Goal: Information Seeking & Learning: Learn about a topic

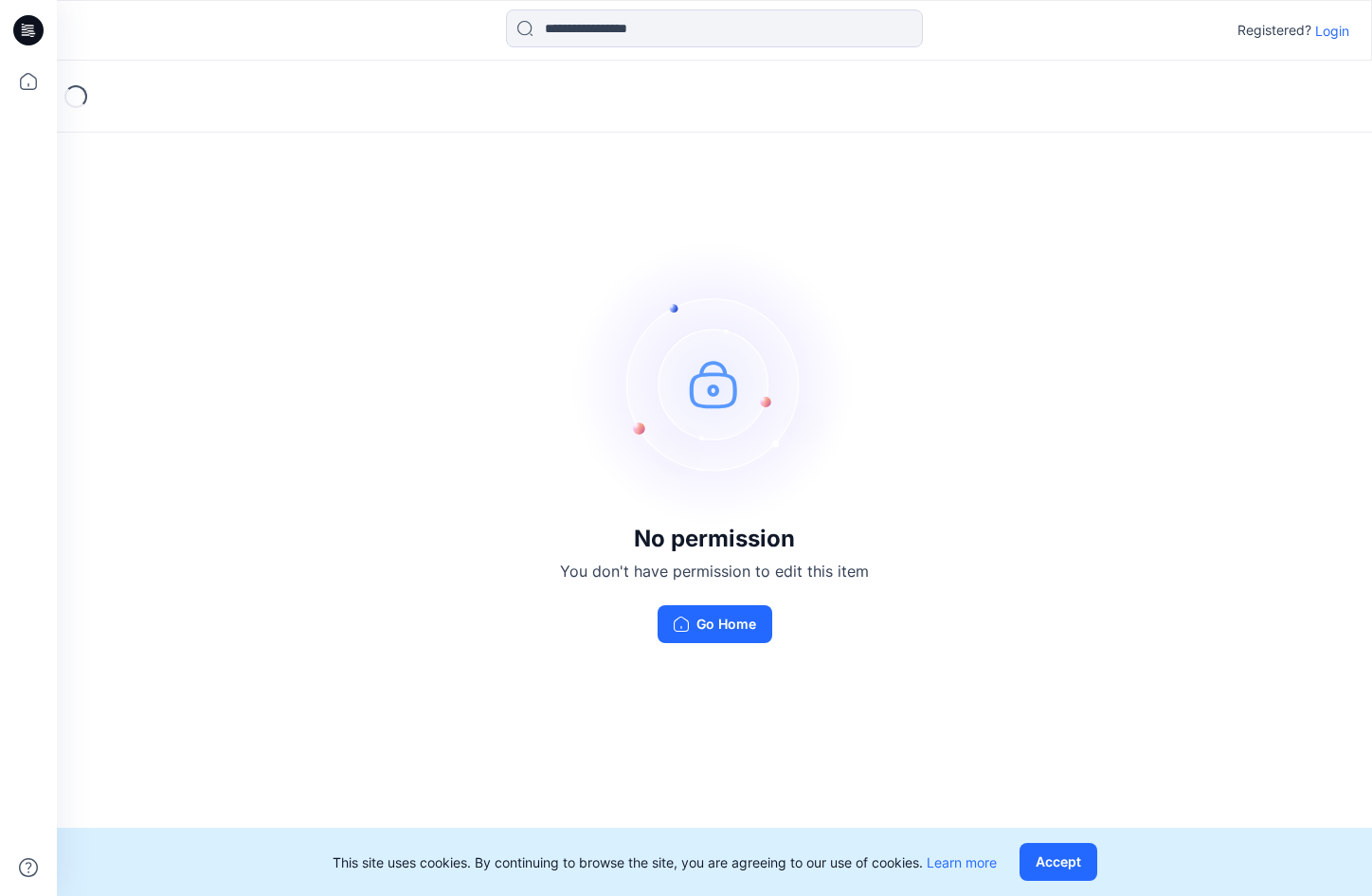
click at [1327, 670] on div "No permission You don't have permission to edit this item Go Home" at bounding box center [714, 442] width 1315 height 764
click at [1327, 27] on p "Login" at bounding box center [1333, 31] width 35 height 20
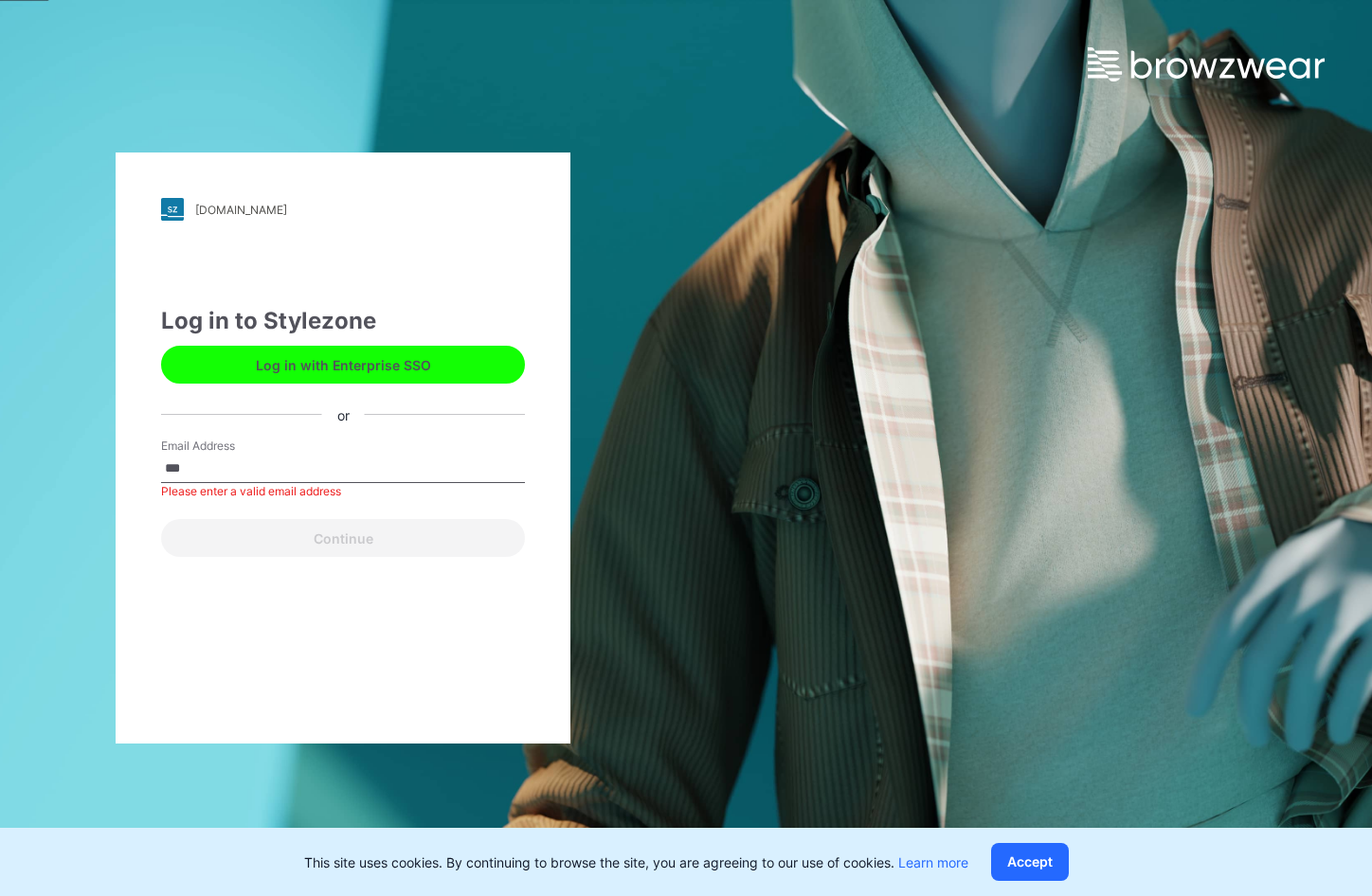
type input "**********"
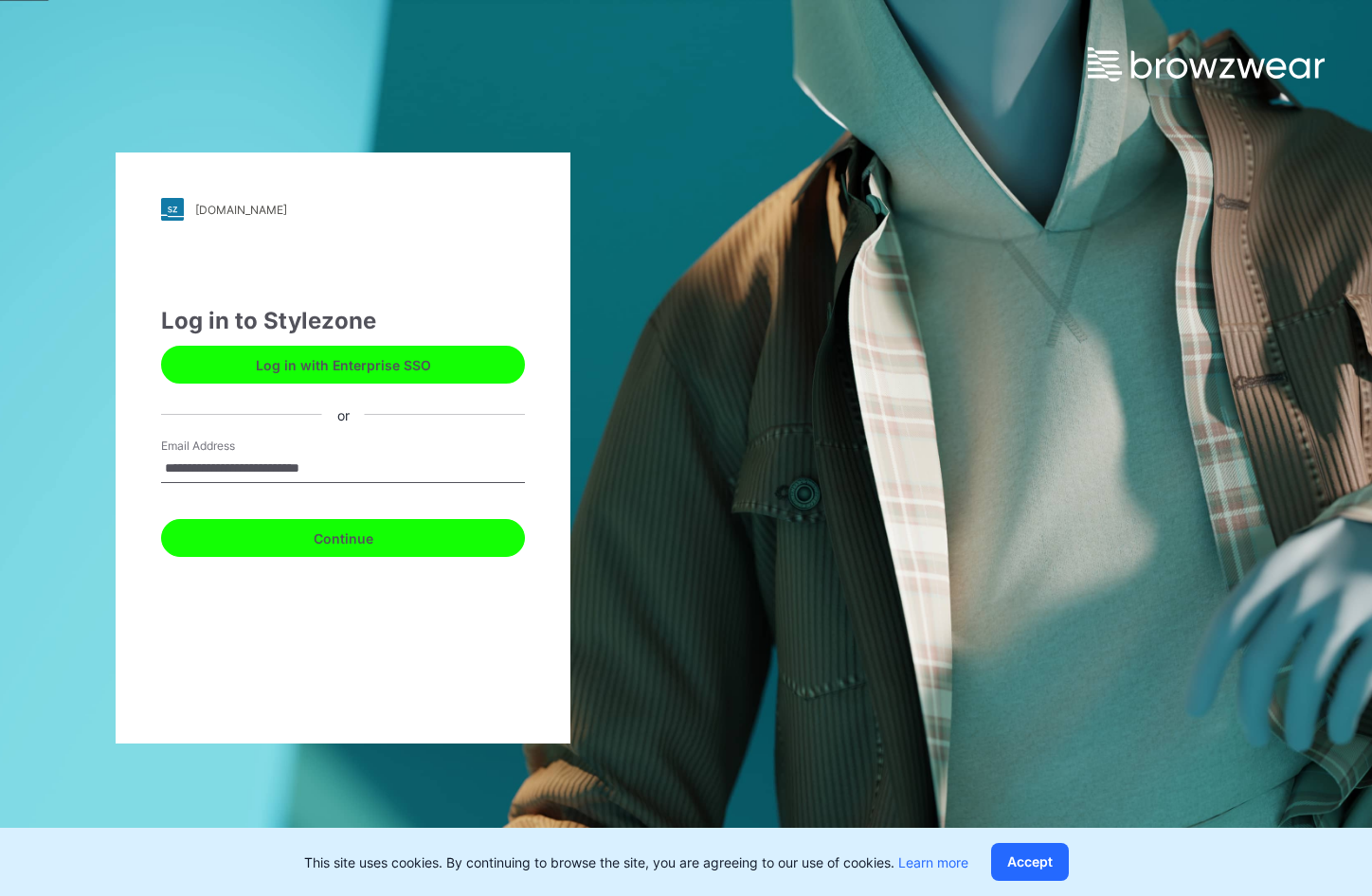
click at [327, 542] on button "Continue" at bounding box center [343, 538] width 364 height 38
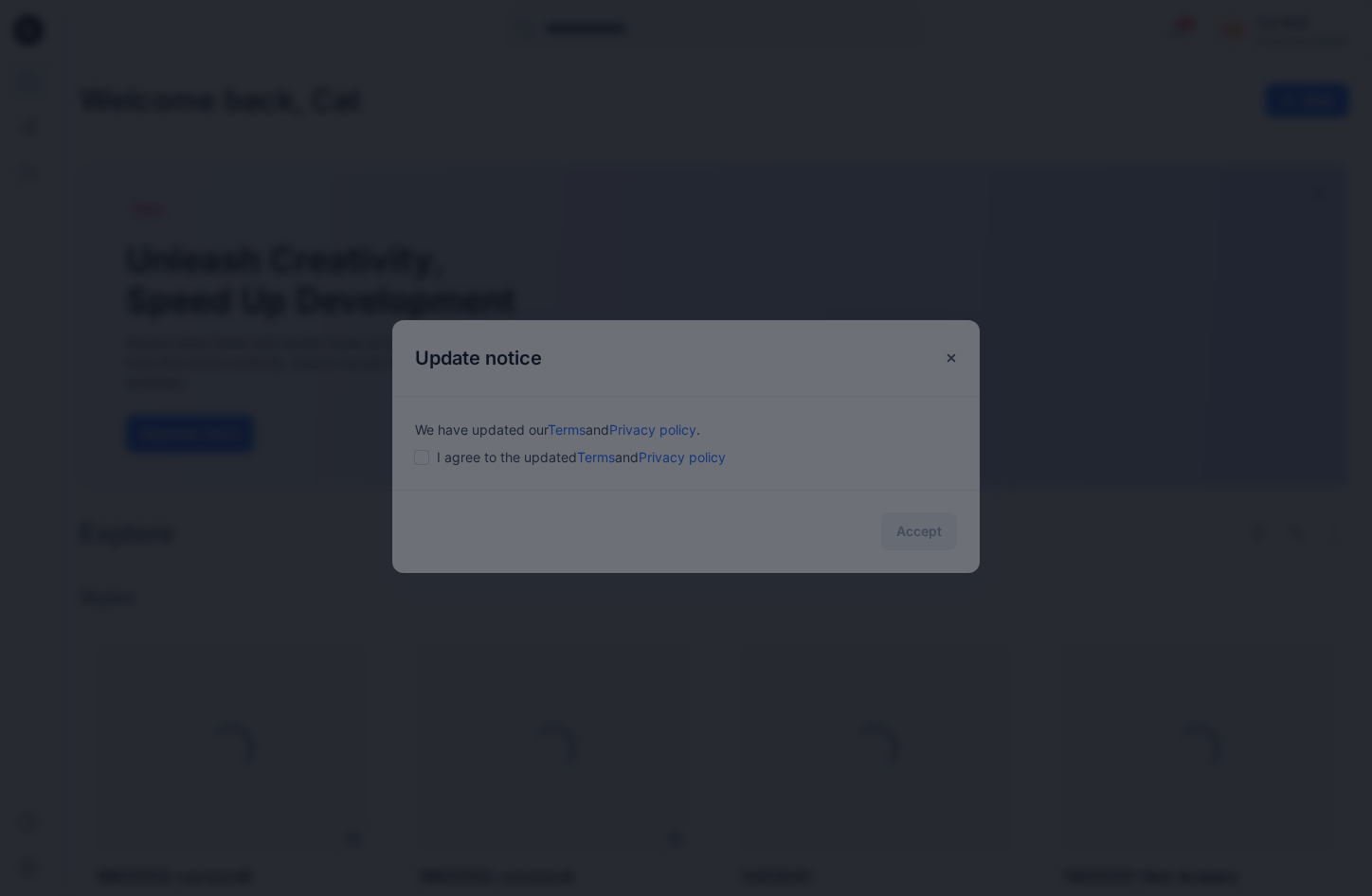
click at [448, 464] on div at bounding box center [686, 448] width 1372 height 896
click at [424, 460] on div at bounding box center [686, 448] width 1372 height 896
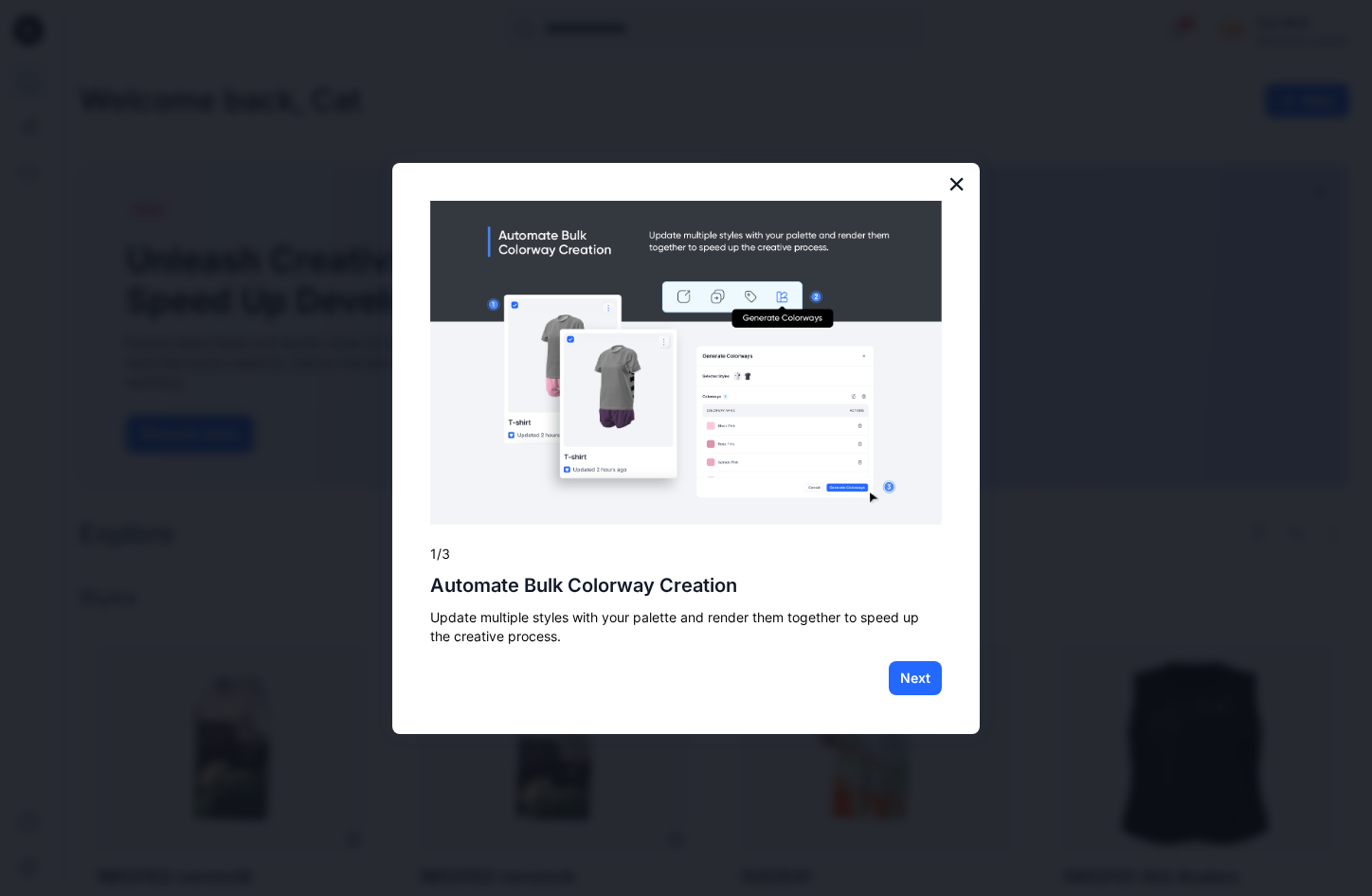
click at [956, 177] on button "×" at bounding box center [957, 184] width 18 height 31
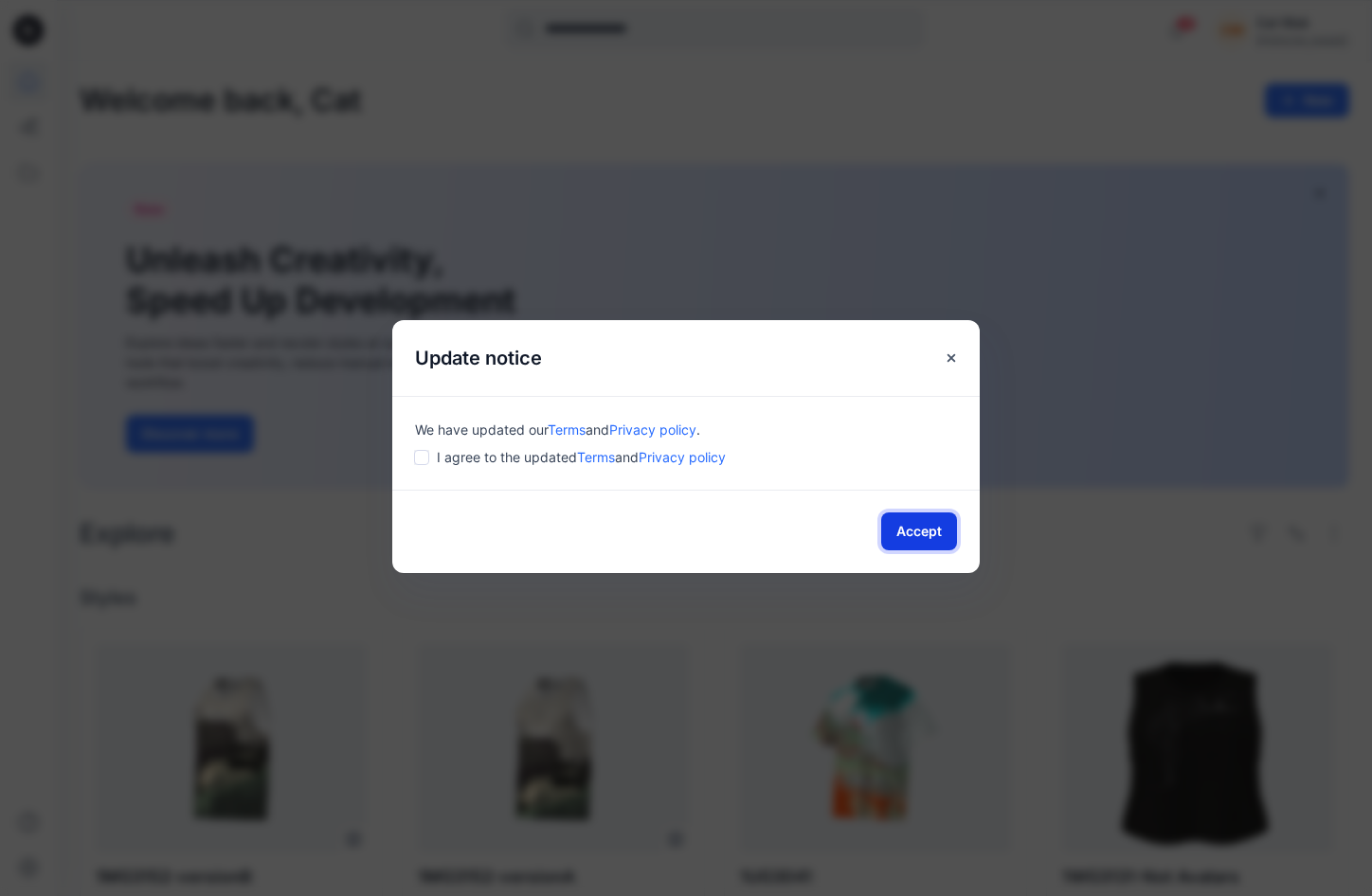
click at [934, 530] on button "Accept" at bounding box center [918, 531] width 76 height 38
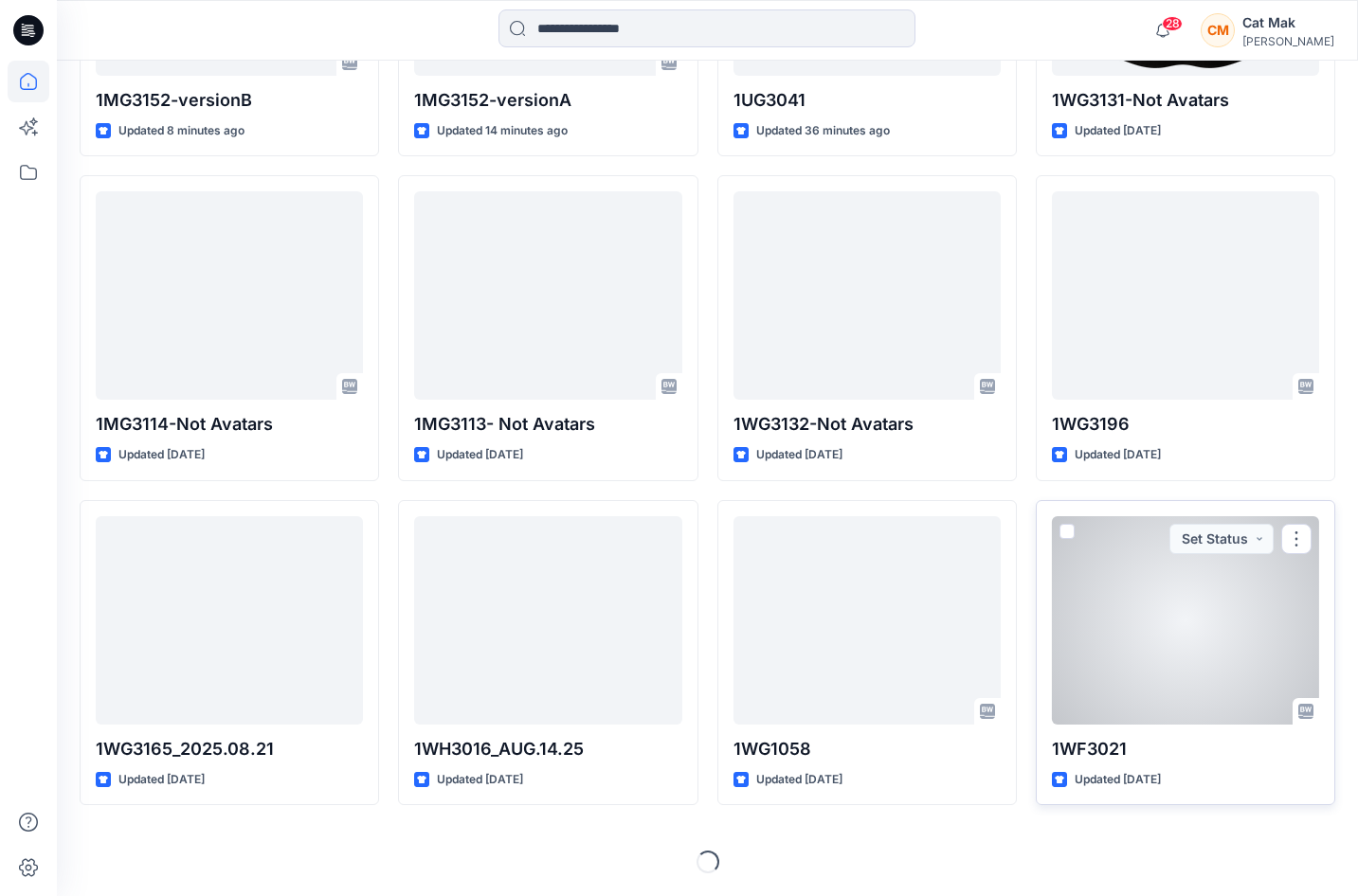
scroll to position [398, 0]
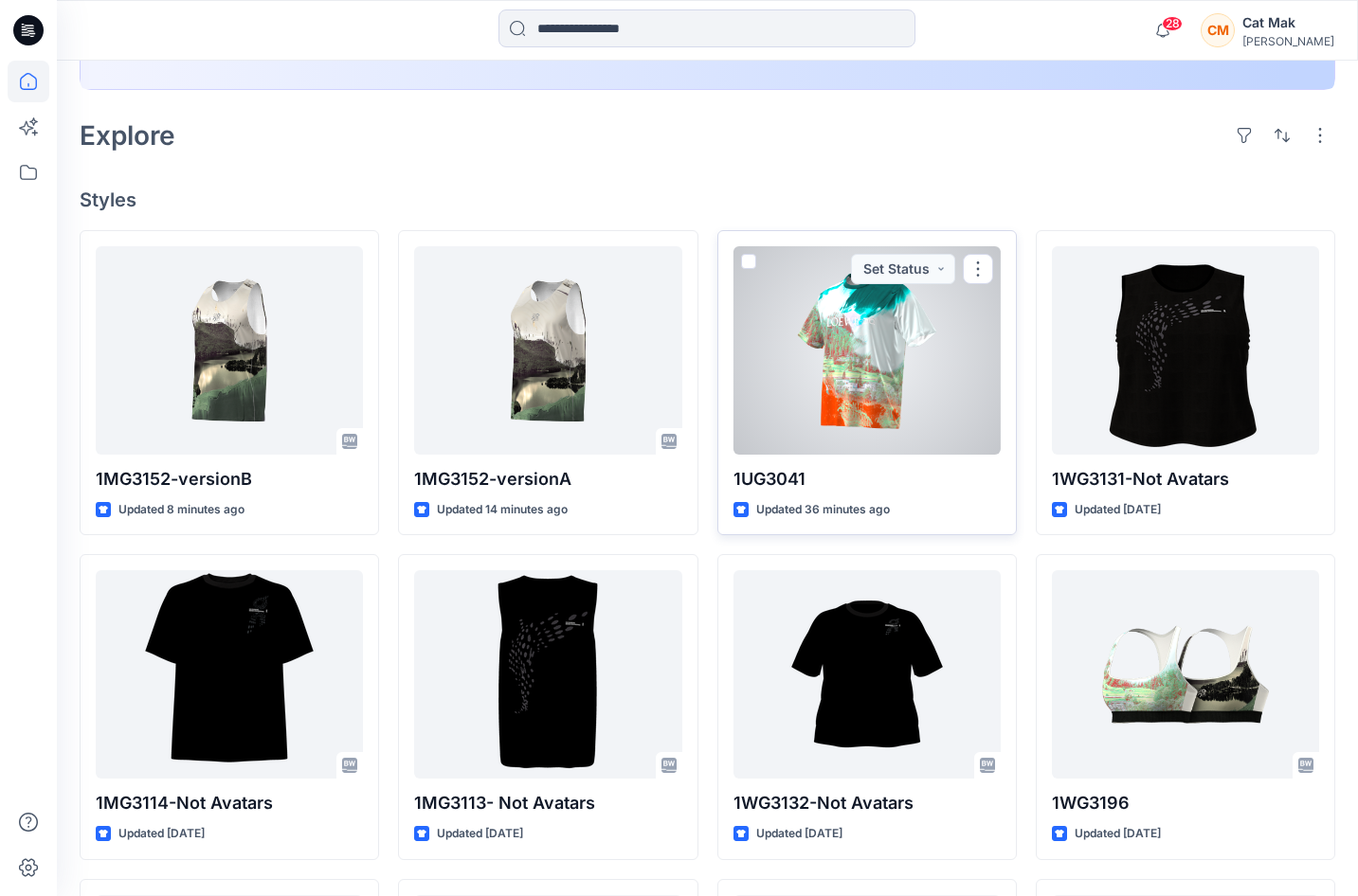
click at [917, 496] on div "1UG3041 Updated 36 minutes ago Set Status" at bounding box center [868, 383] width 299 height 306
click at [861, 467] on p "1UG3041" at bounding box center [867, 480] width 267 height 27
click at [855, 377] on div at bounding box center [867, 350] width 267 height 208
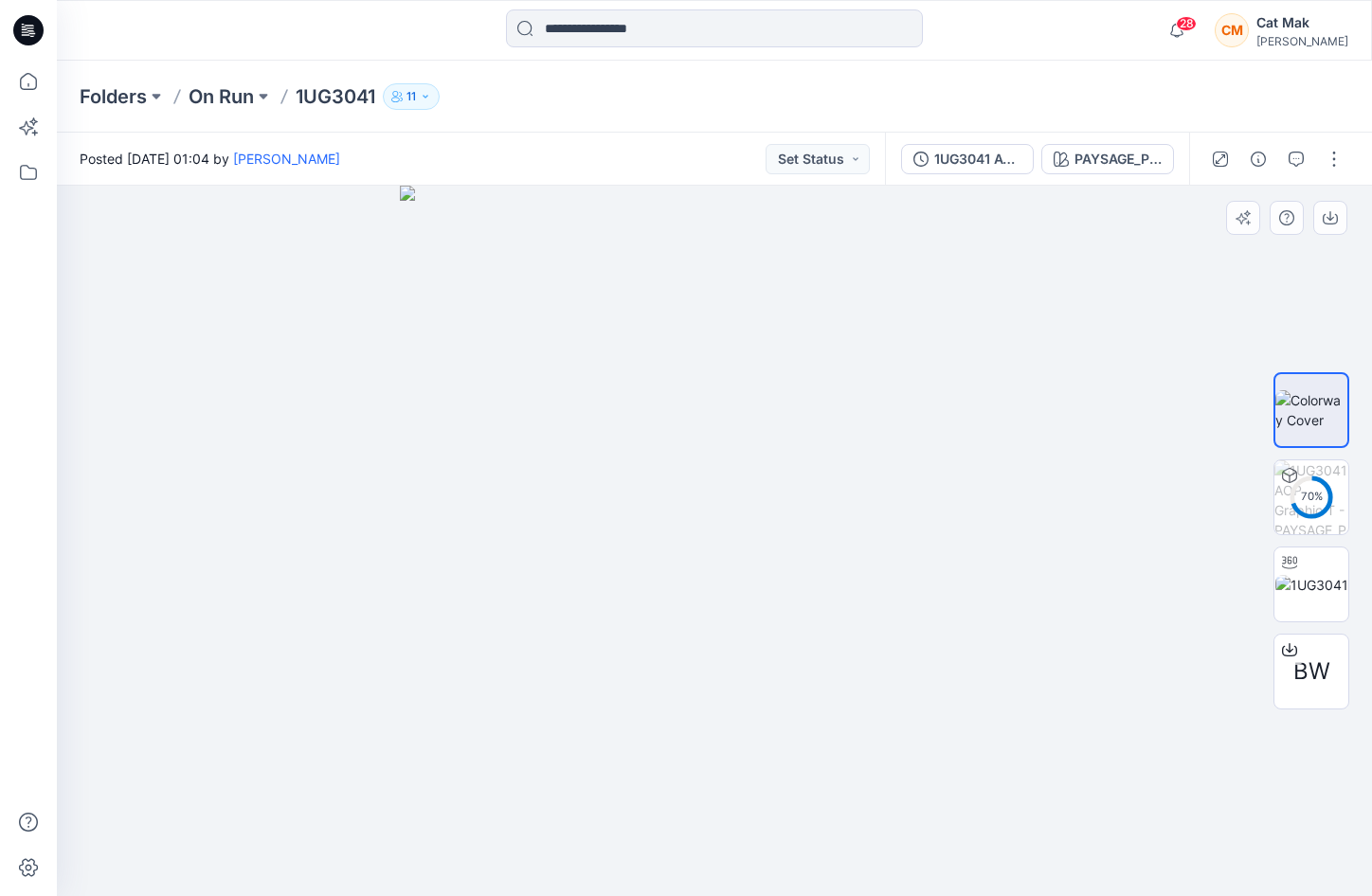
drag, startPoint x: 745, startPoint y: 581, endPoint x: 871, endPoint y: 580, distance: 126.0
click at [871, 580] on img at bounding box center [715, 541] width 629 height 711
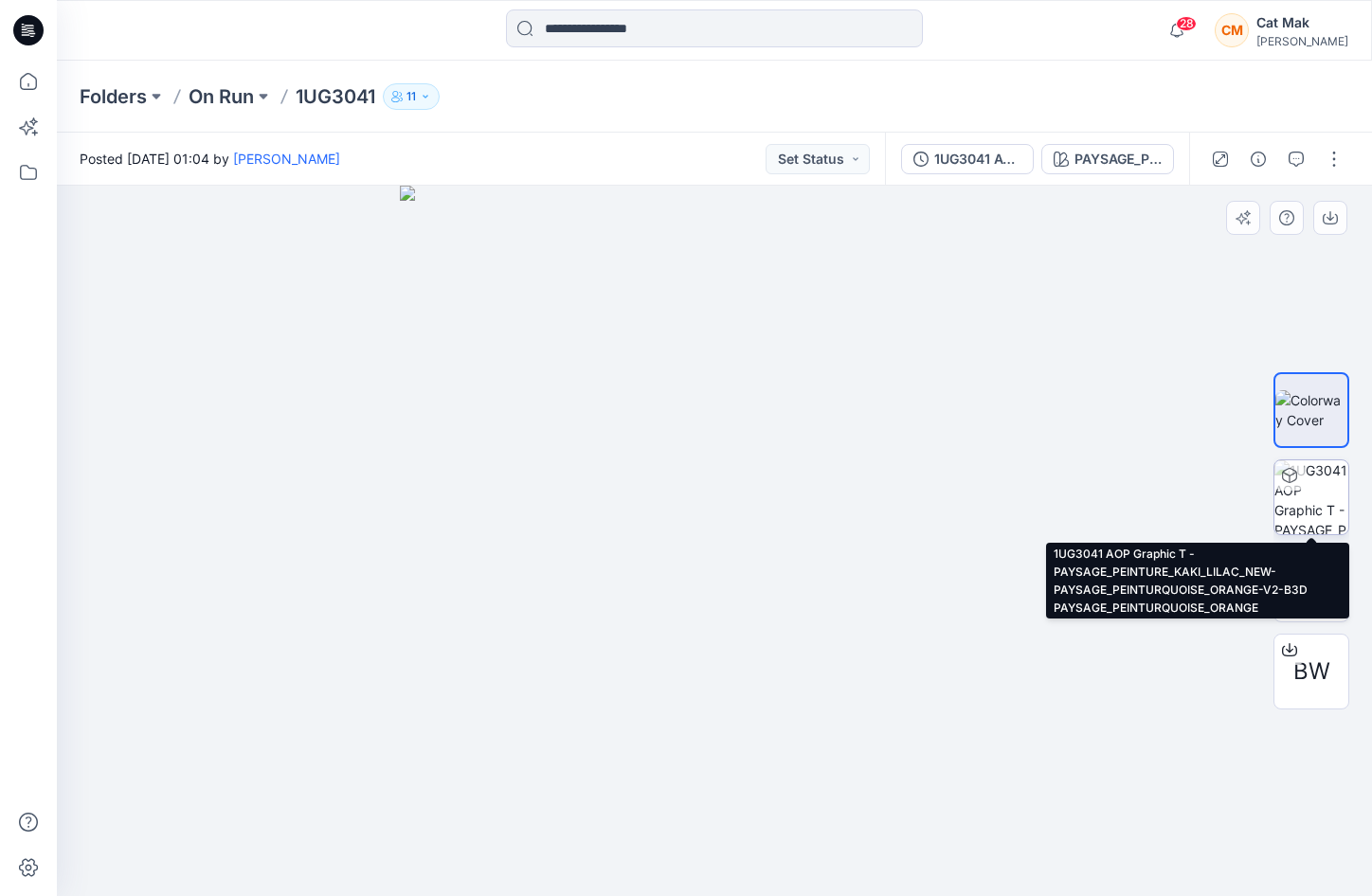
click at [1290, 497] on img at bounding box center [1311, 497] width 74 height 74
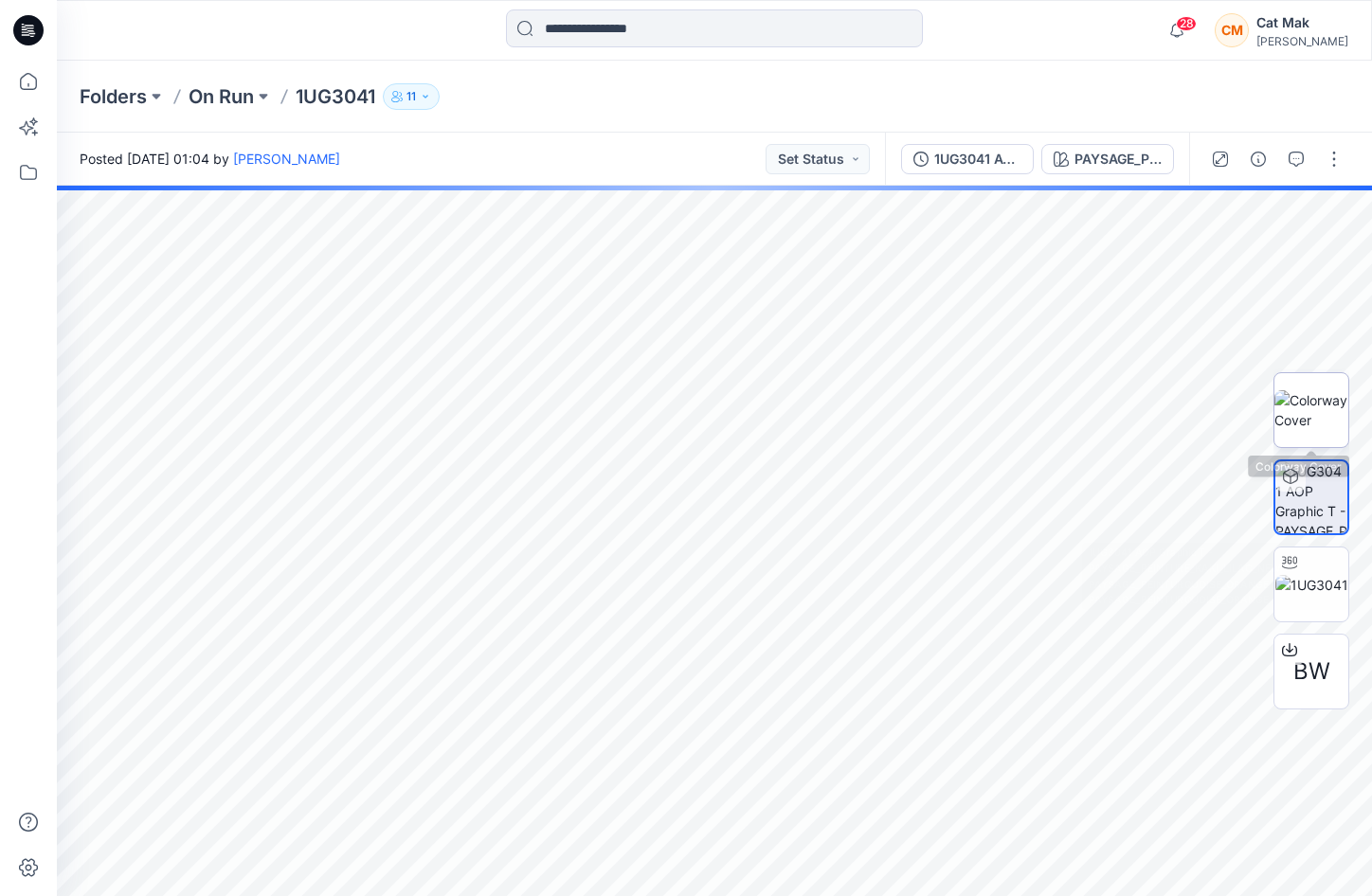
click at [1312, 418] on img at bounding box center [1311, 410] width 74 height 39
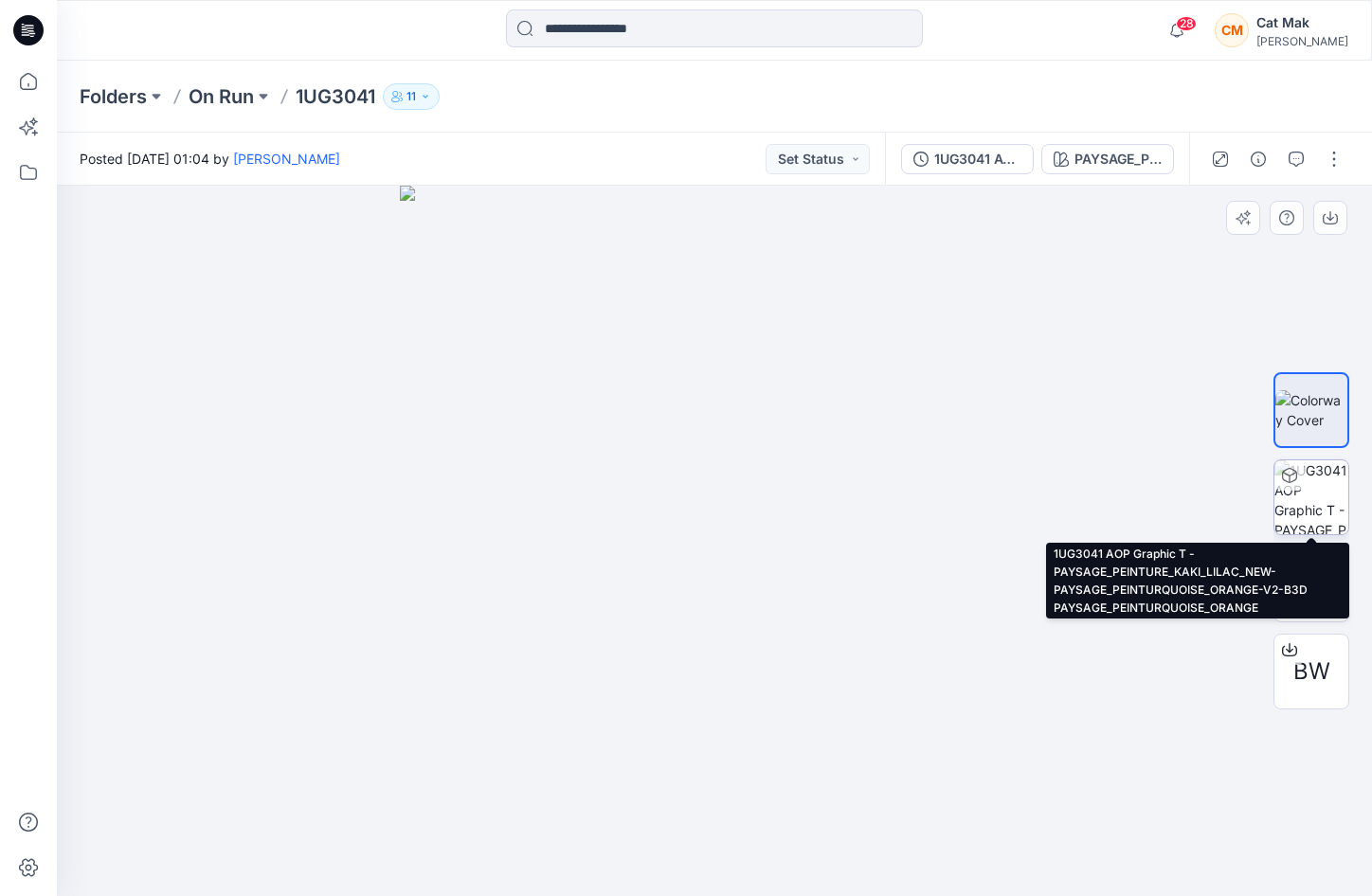
click at [1323, 504] on img at bounding box center [1311, 497] width 74 height 74
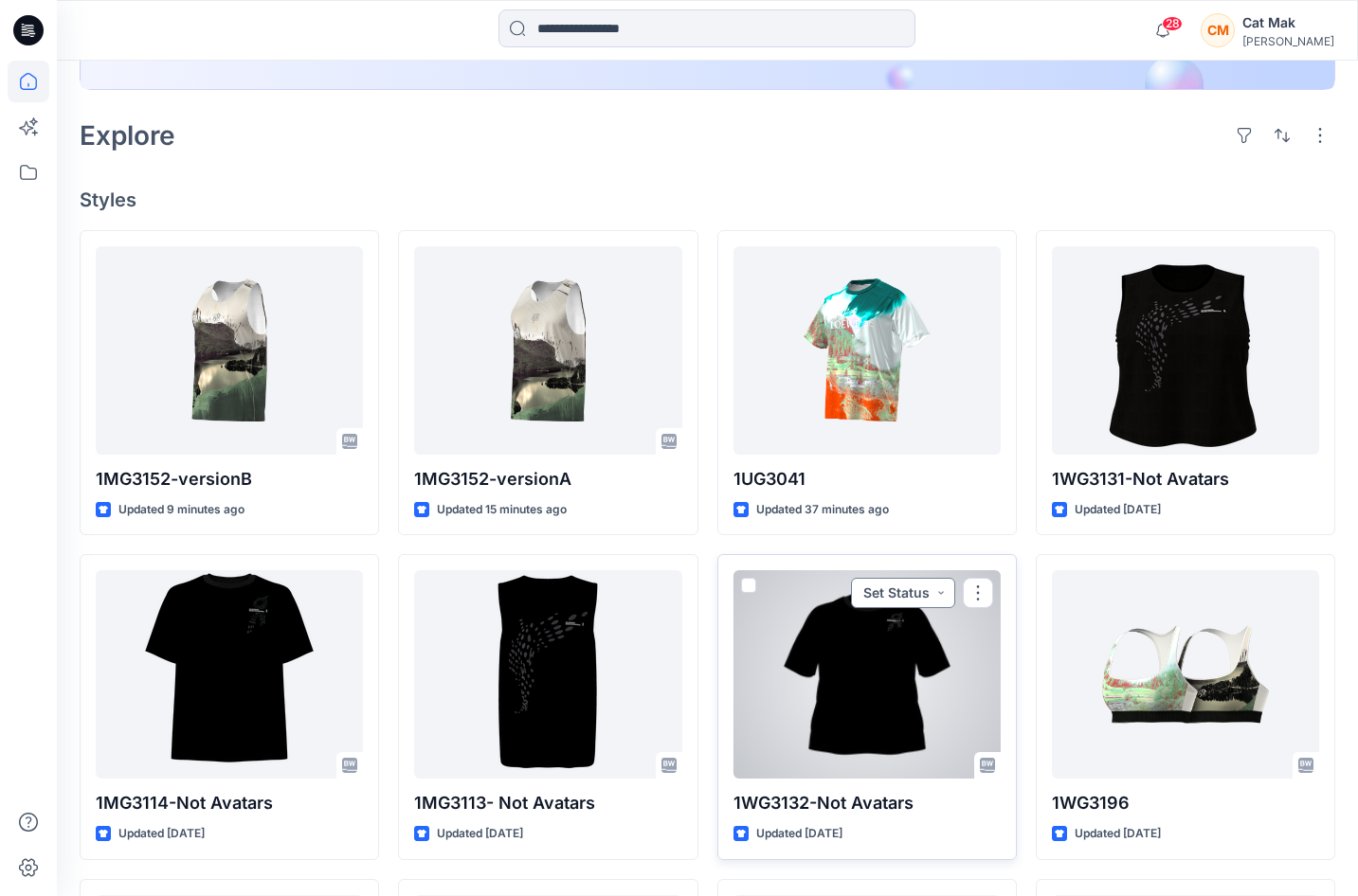
scroll to position [493, 0]
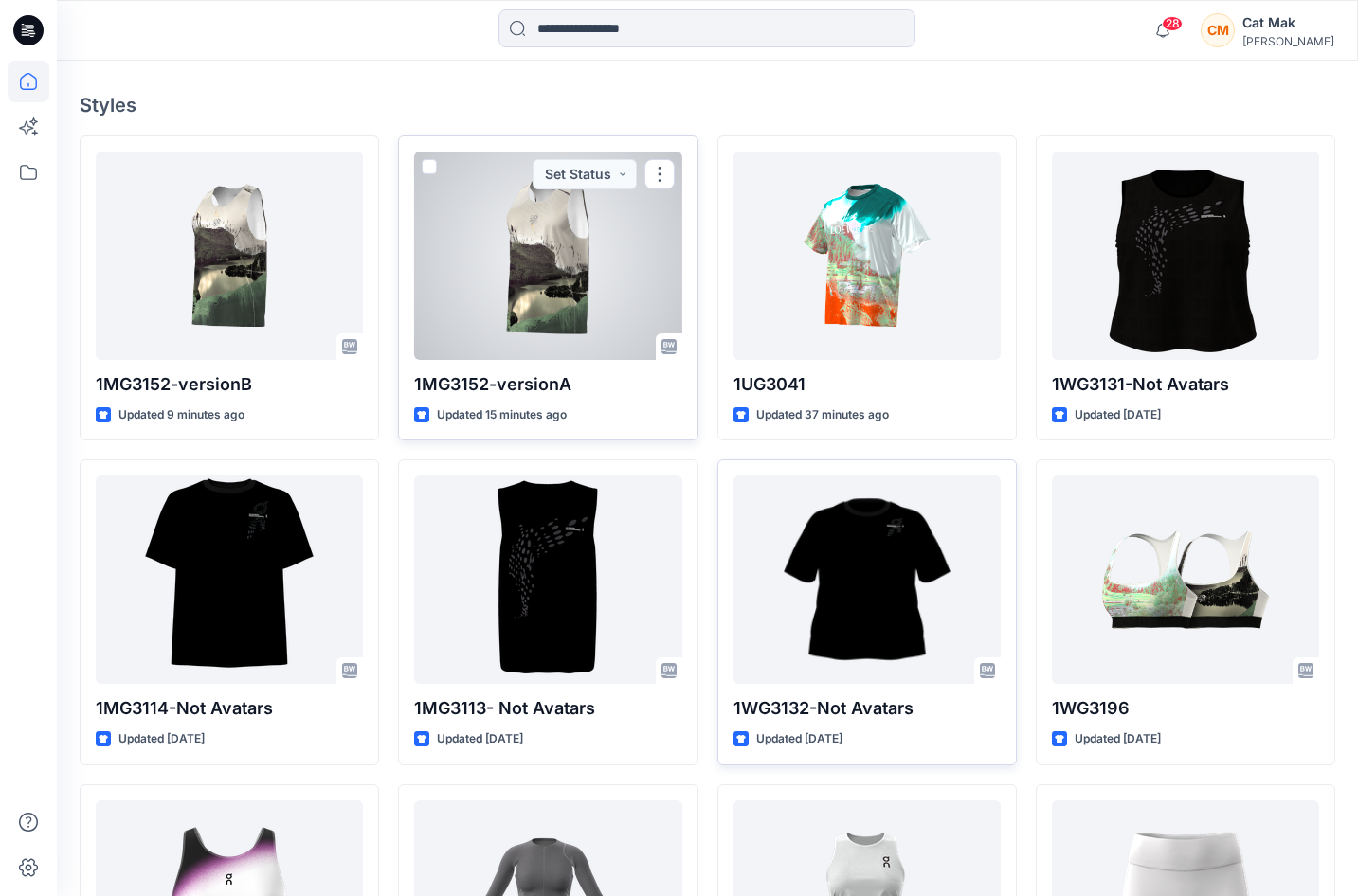
click at [533, 308] on div at bounding box center [548, 255] width 267 height 208
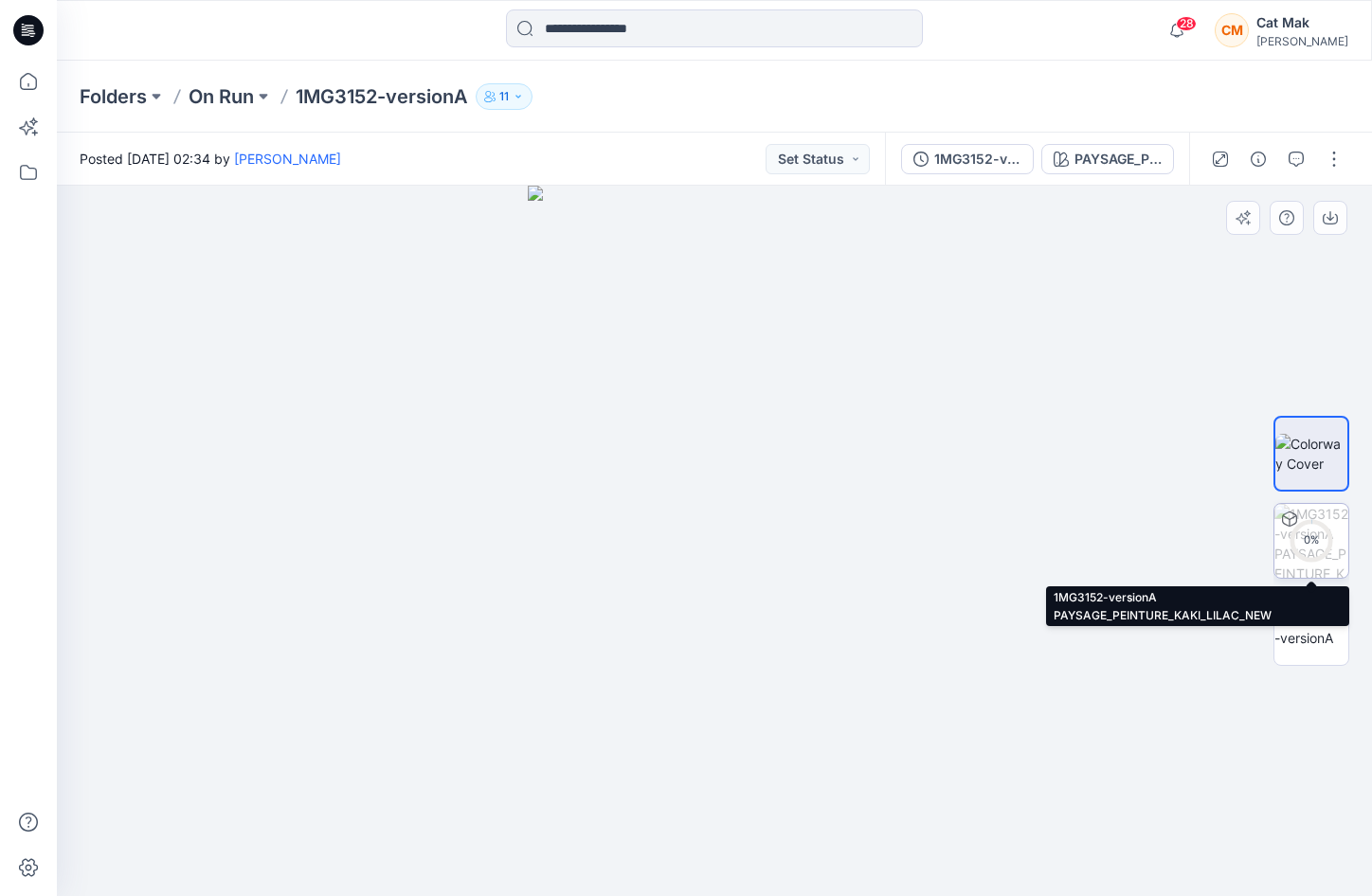
click at [1321, 545] on div "0 %" at bounding box center [1311, 540] width 45 height 16
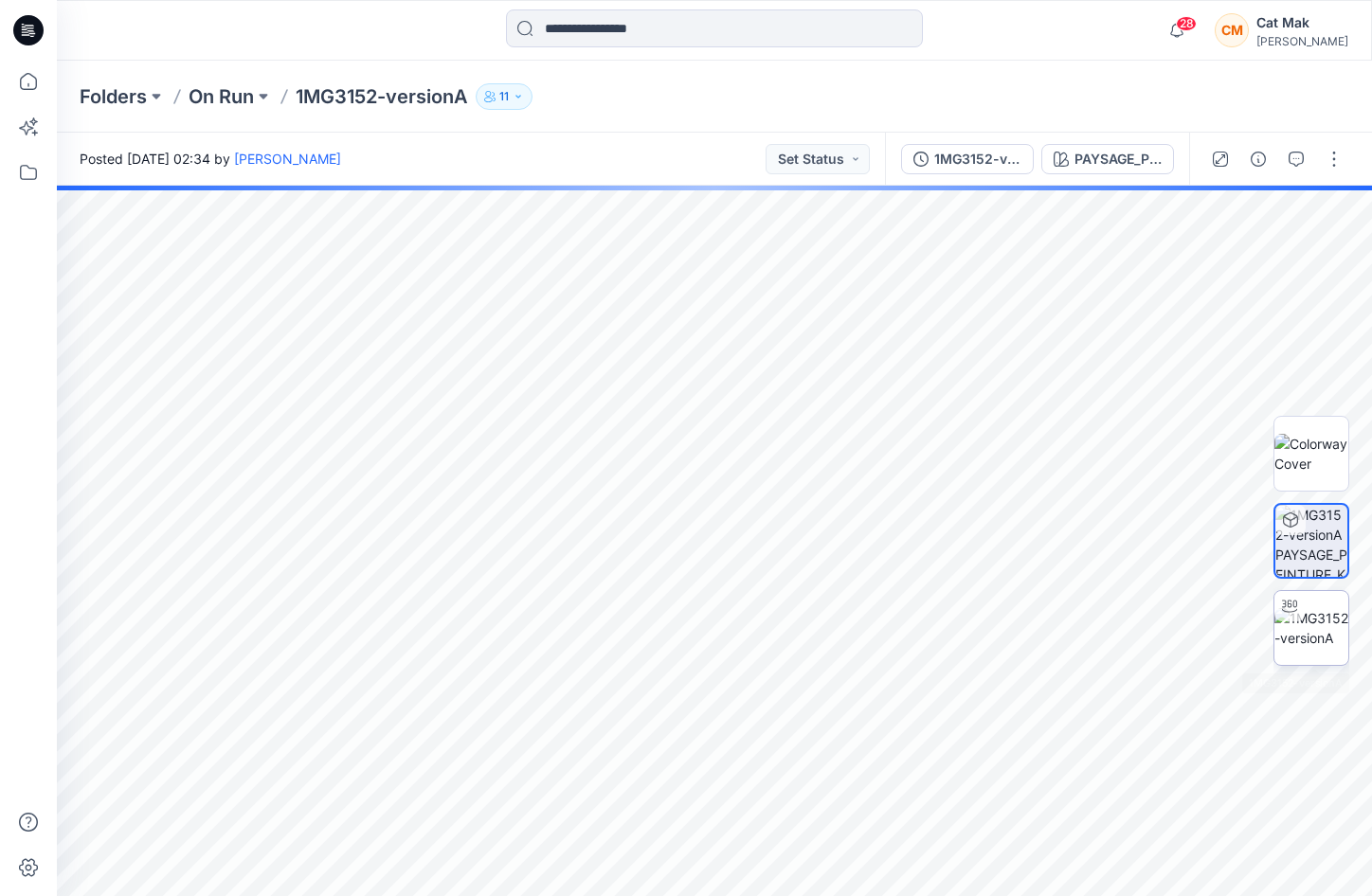
click at [1291, 631] on img at bounding box center [1311, 627] width 74 height 39
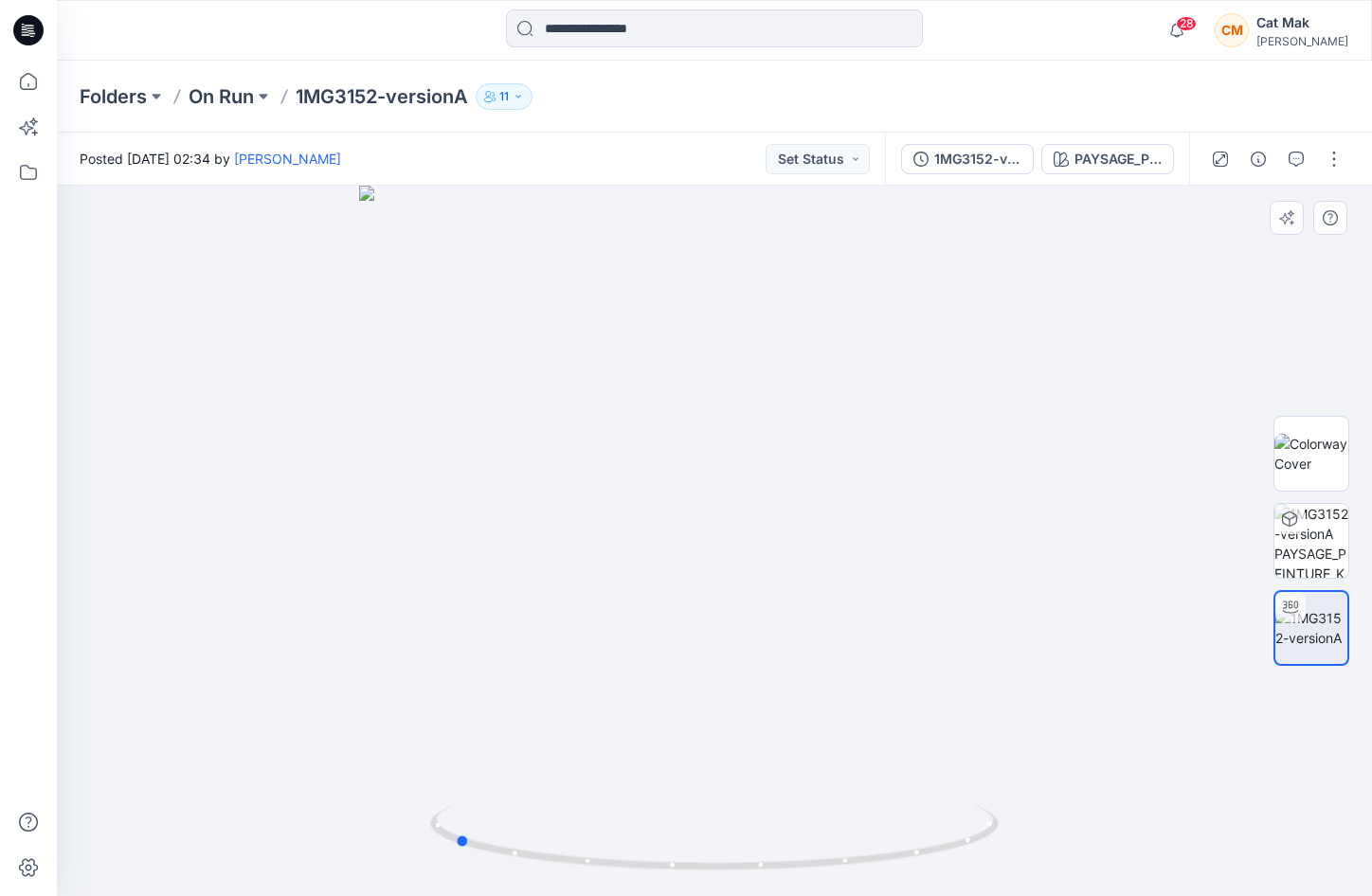
drag, startPoint x: 979, startPoint y: 465, endPoint x: 719, endPoint y: 566, distance: 278.9
click at [719, 566] on div at bounding box center [714, 541] width 1315 height 711
drag, startPoint x: 933, startPoint y: 565, endPoint x: 731, endPoint y: 600, distance: 205.0
click at [731, 600] on div at bounding box center [714, 541] width 1315 height 711
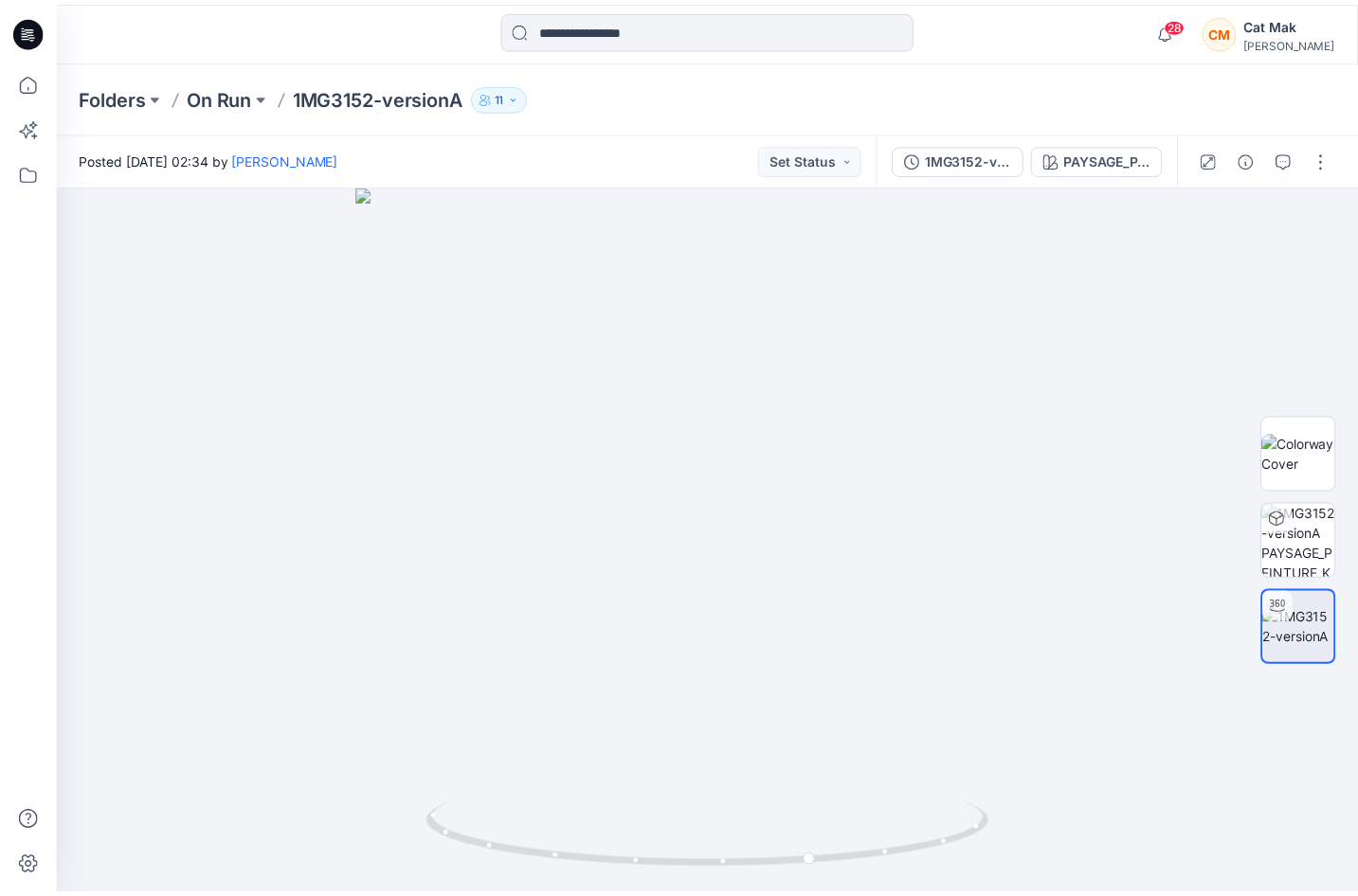
scroll to position [493, 0]
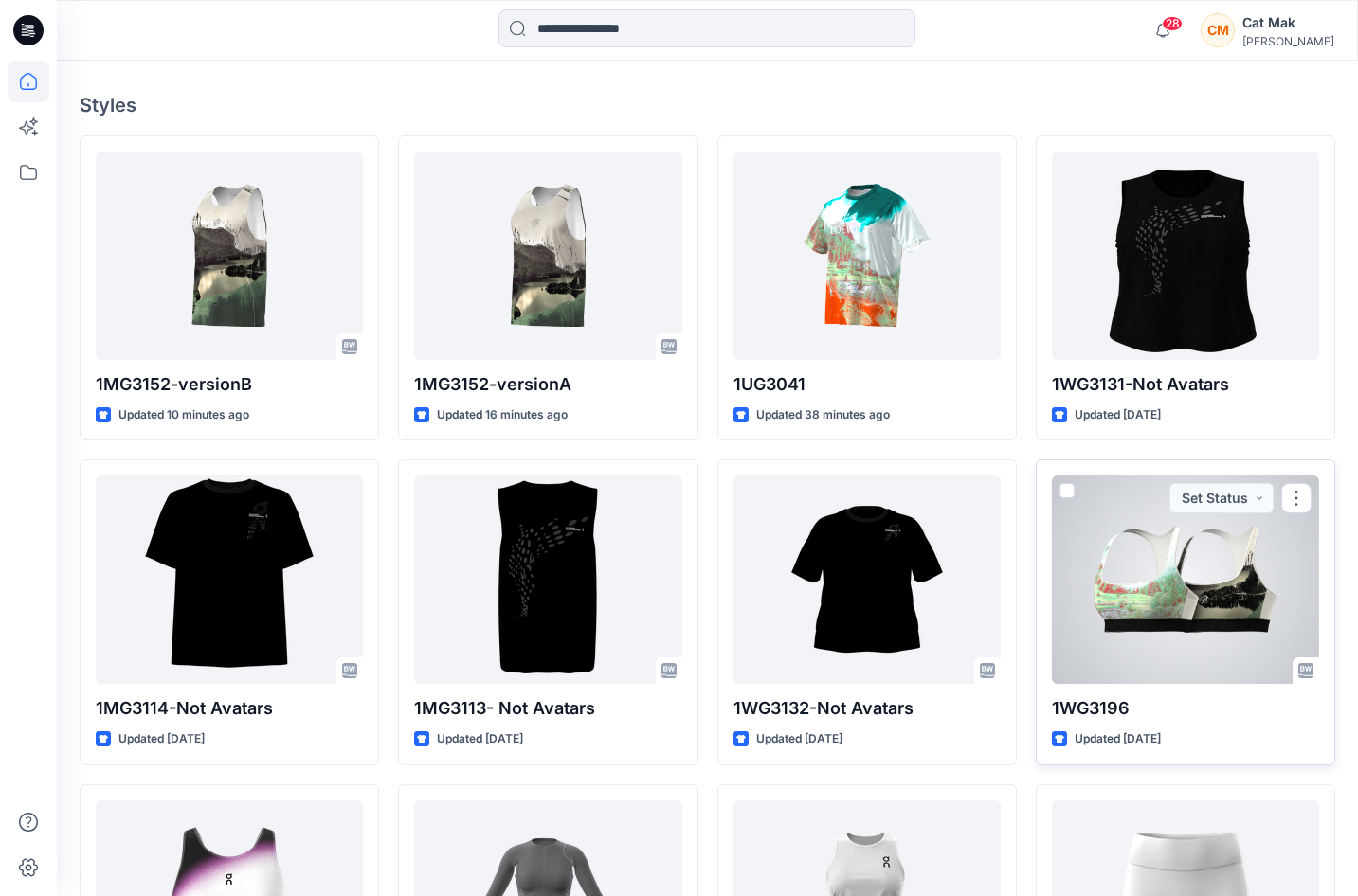
click at [1223, 602] on div at bounding box center [1185, 579] width 267 height 208
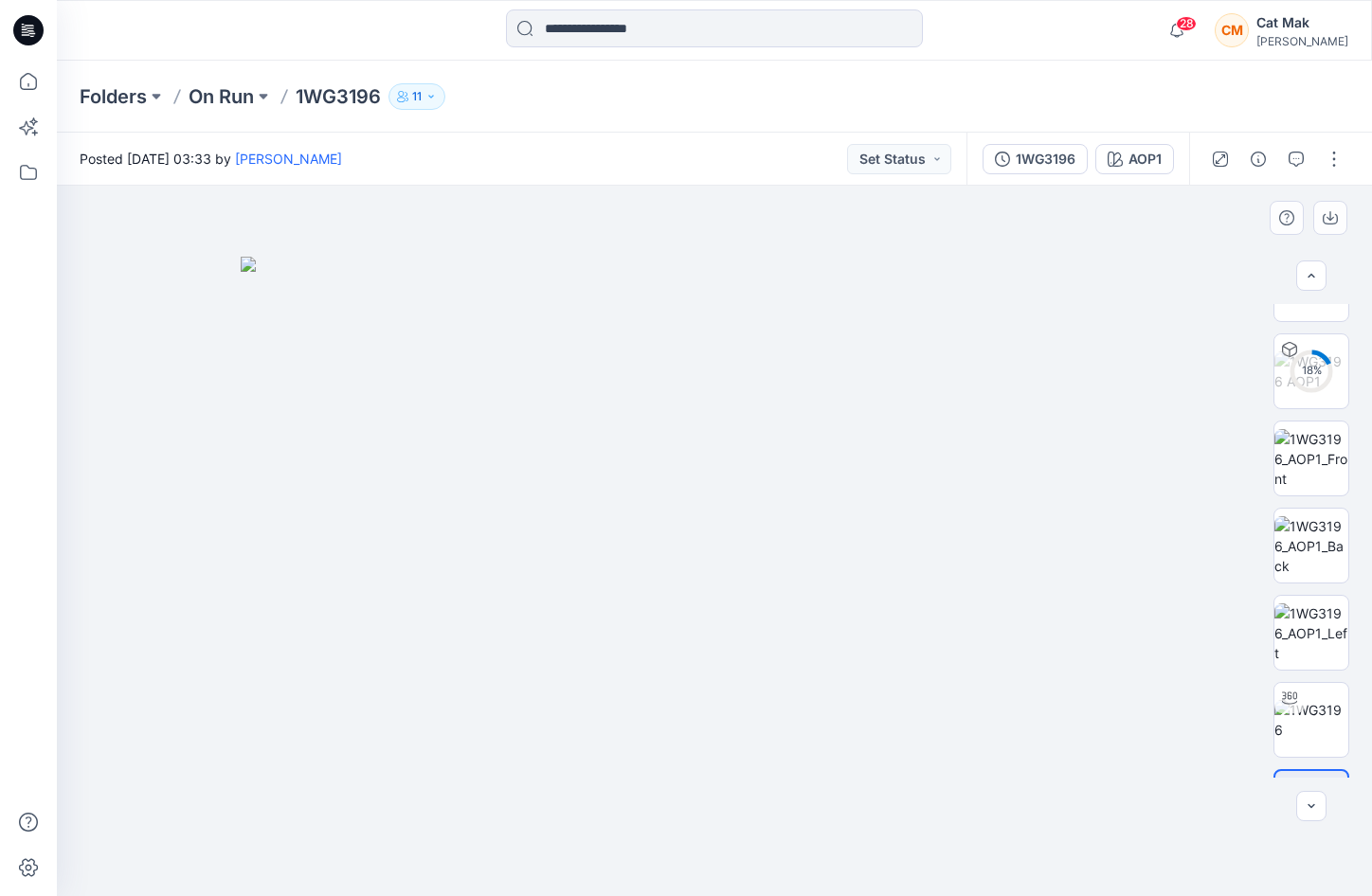
scroll to position [125, 0]
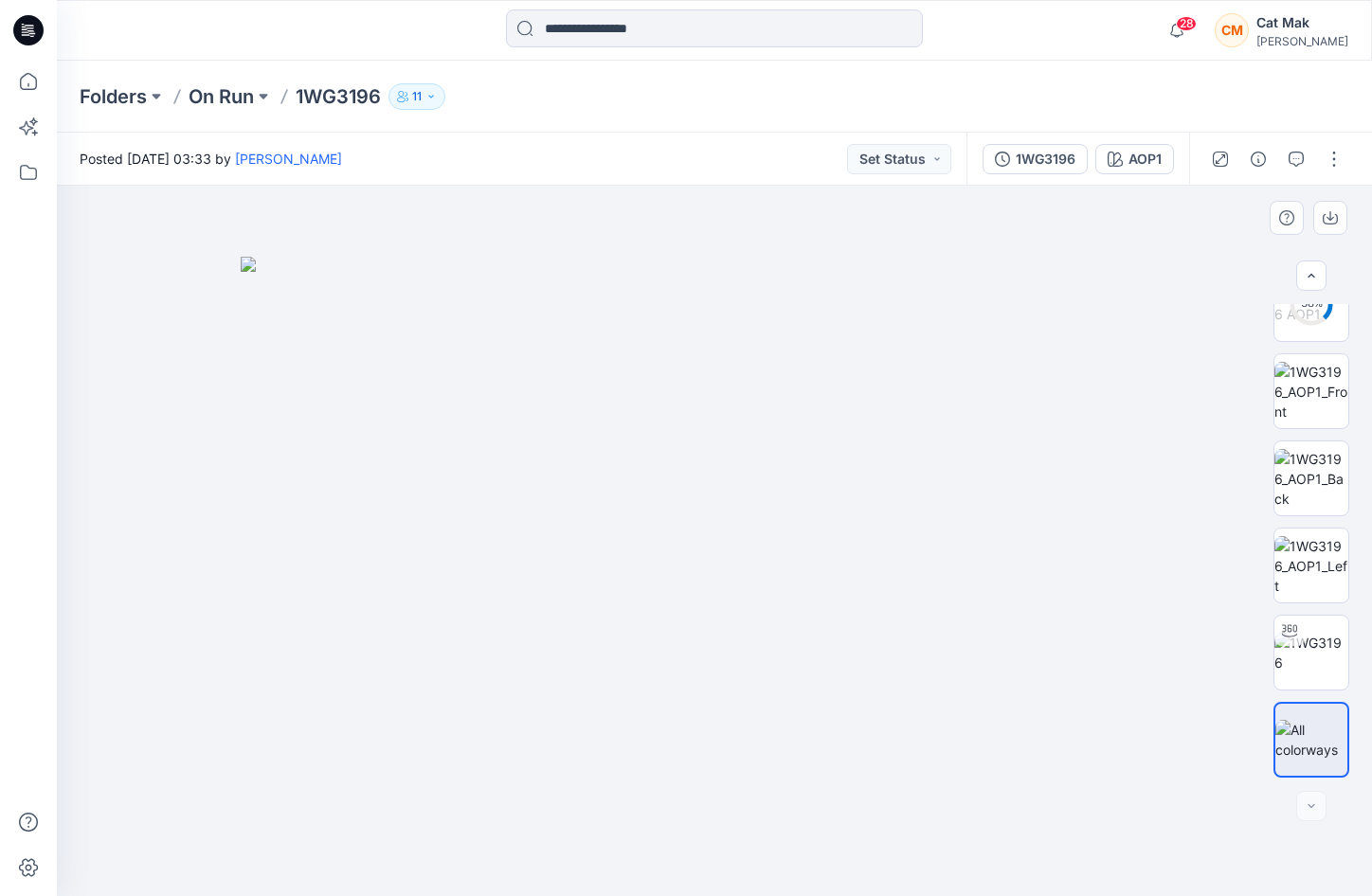
drag, startPoint x: 833, startPoint y: 612, endPoint x: 910, endPoint y: 612, distance: 77.0
click at [910, 612] on img at bounding box center [715, 577] width 948 height 640
drag, startPoint x: 916, startPoint y: 647, endPoint x: 1043, endPoint y: 625, distance: 128.9
click at [1043, 625] on img at bounding box center [715, 577] width 948 height 640
click at [1310, 411] on img at bounding box center [1311, 391] width 74 height 59
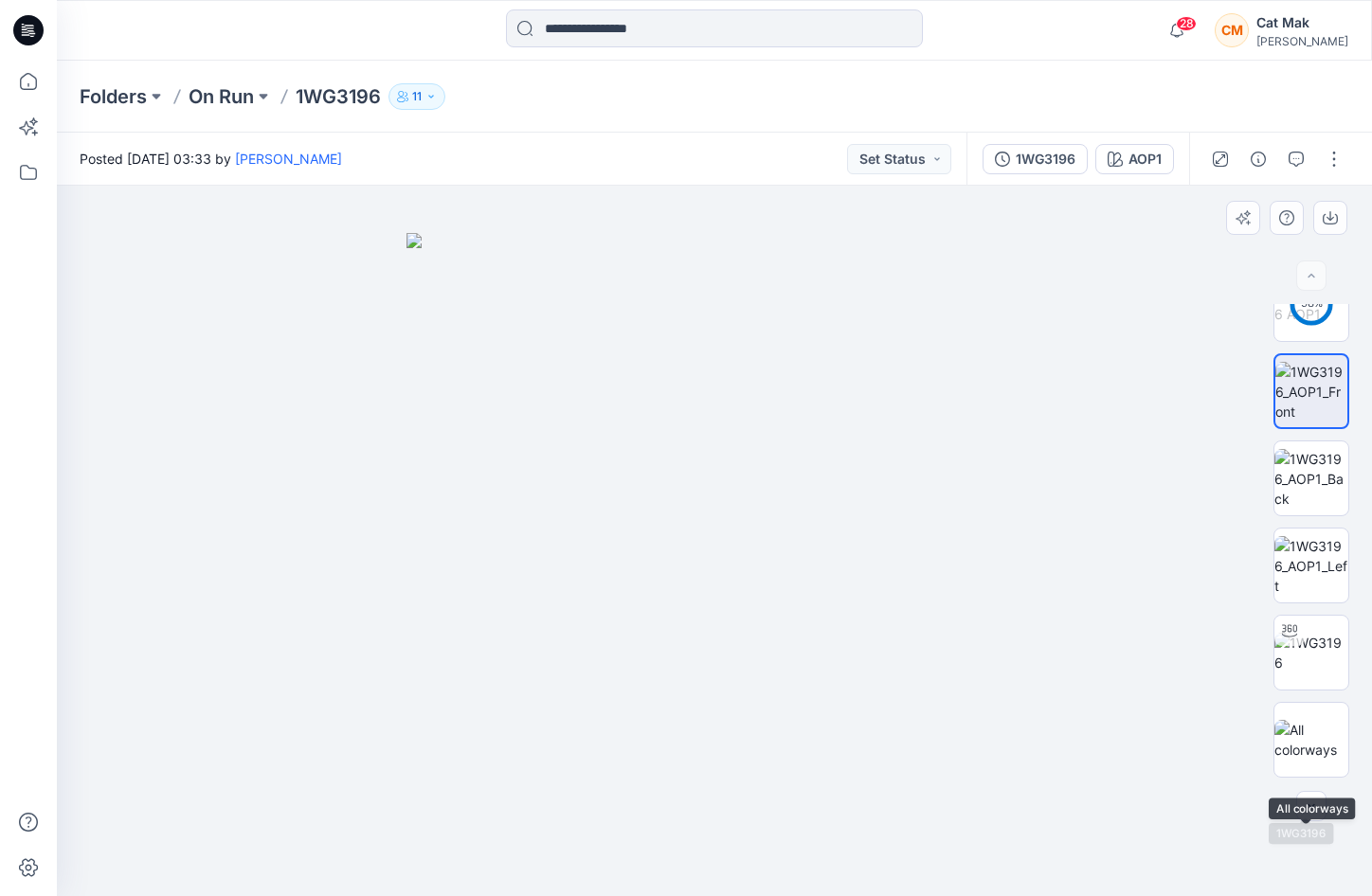
scroll to position [0, 0]
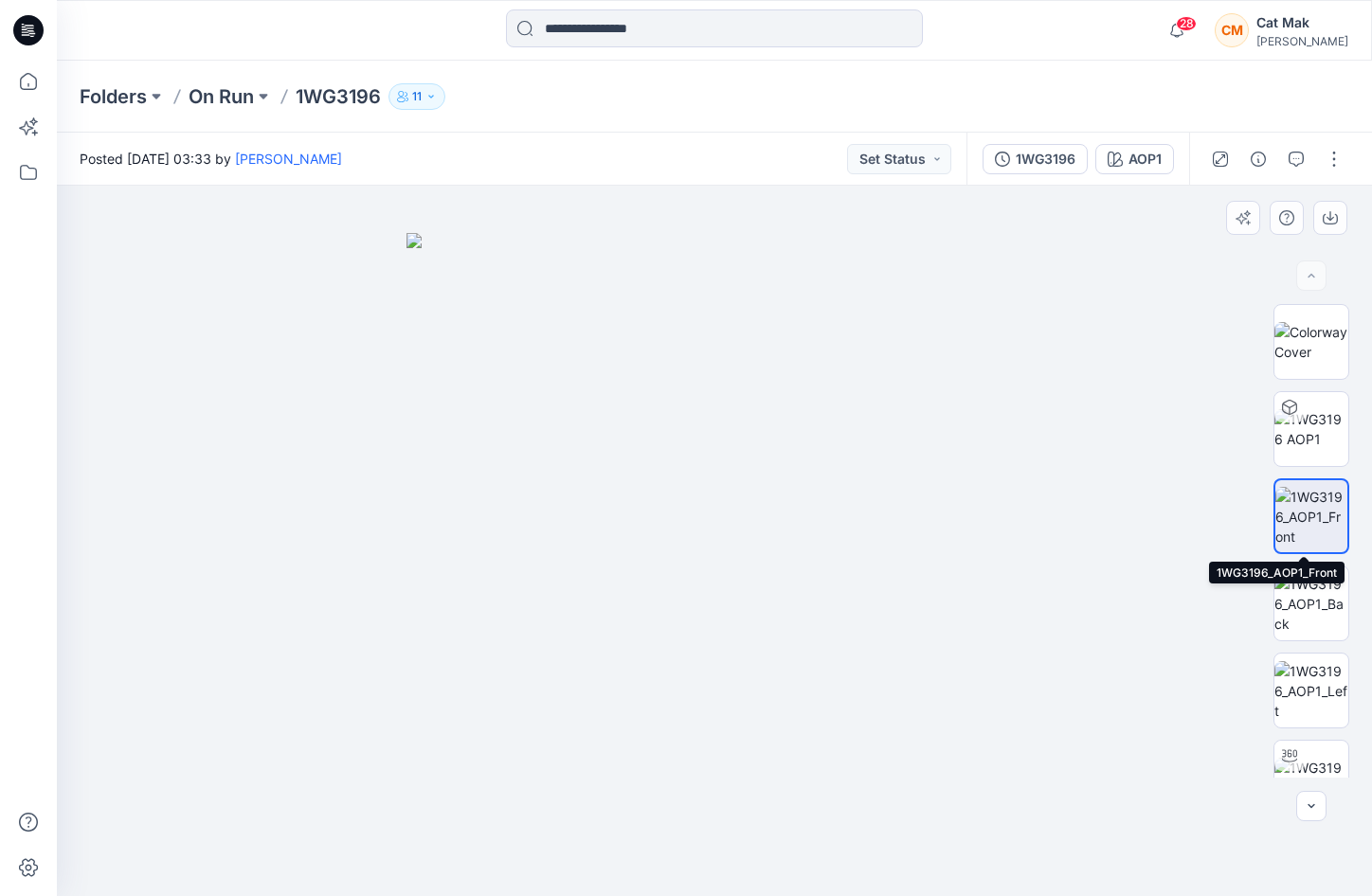
click at [1303, 511] on img at bounding box center [1311, 517] width 72 height 59
click at [1303, 431] on img at bounding box center [1311, 429] width 74 height 39
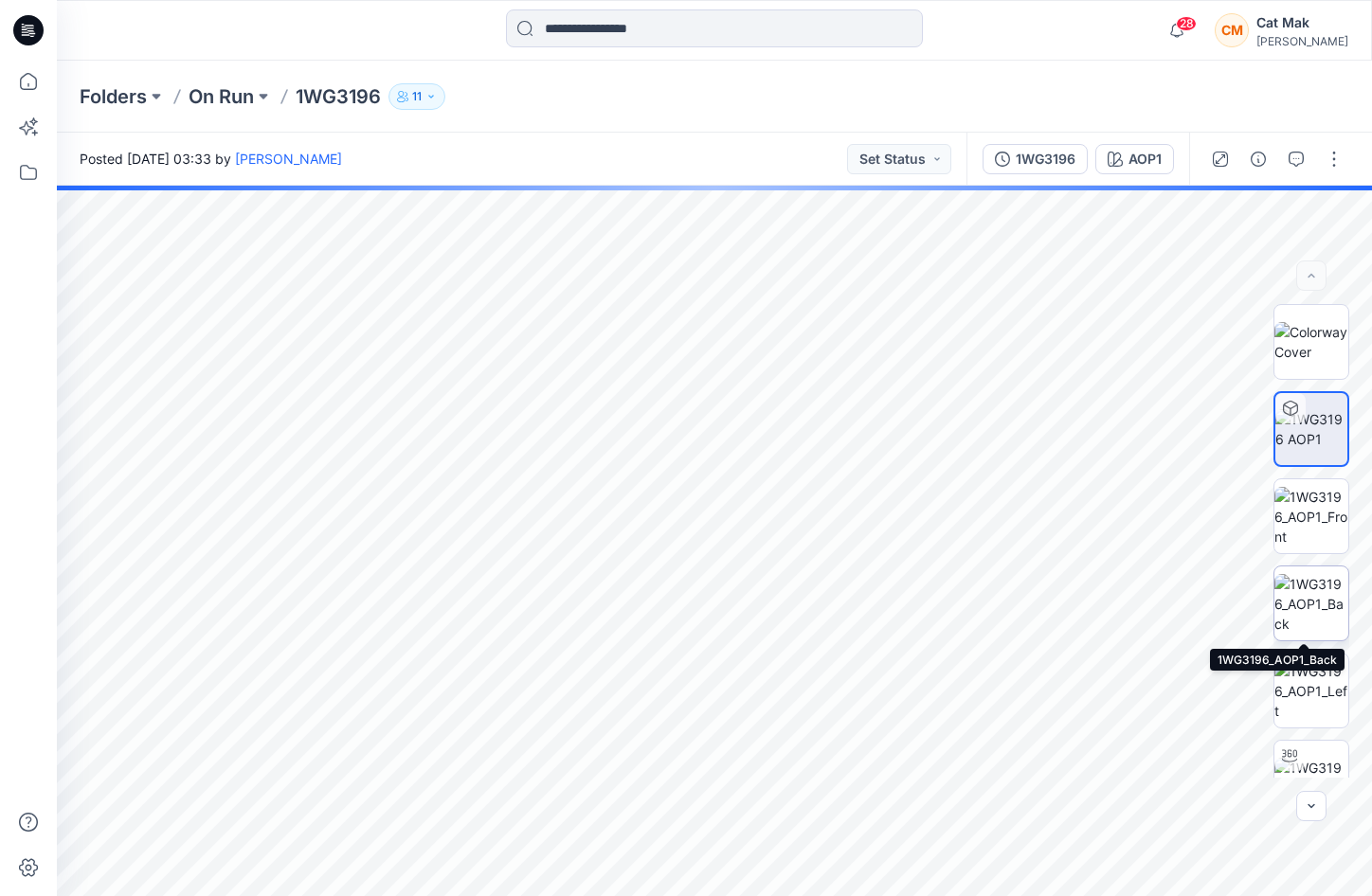
click at [1301, 591] on img at bounding box center [1311, 603] width 74 height 59
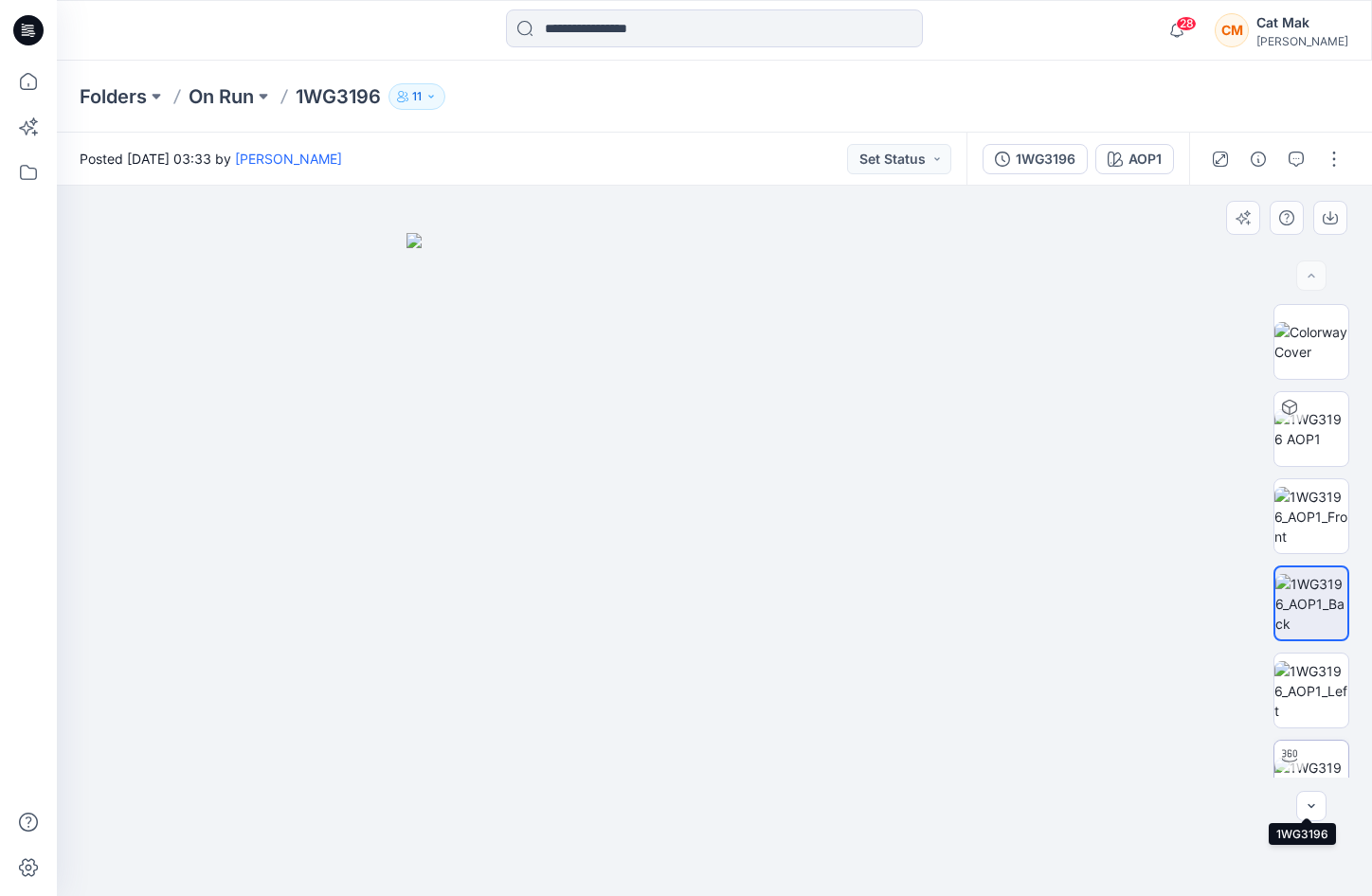
click at [1317, 768] on img at bounding box center [1311, 777] width 74 height 39
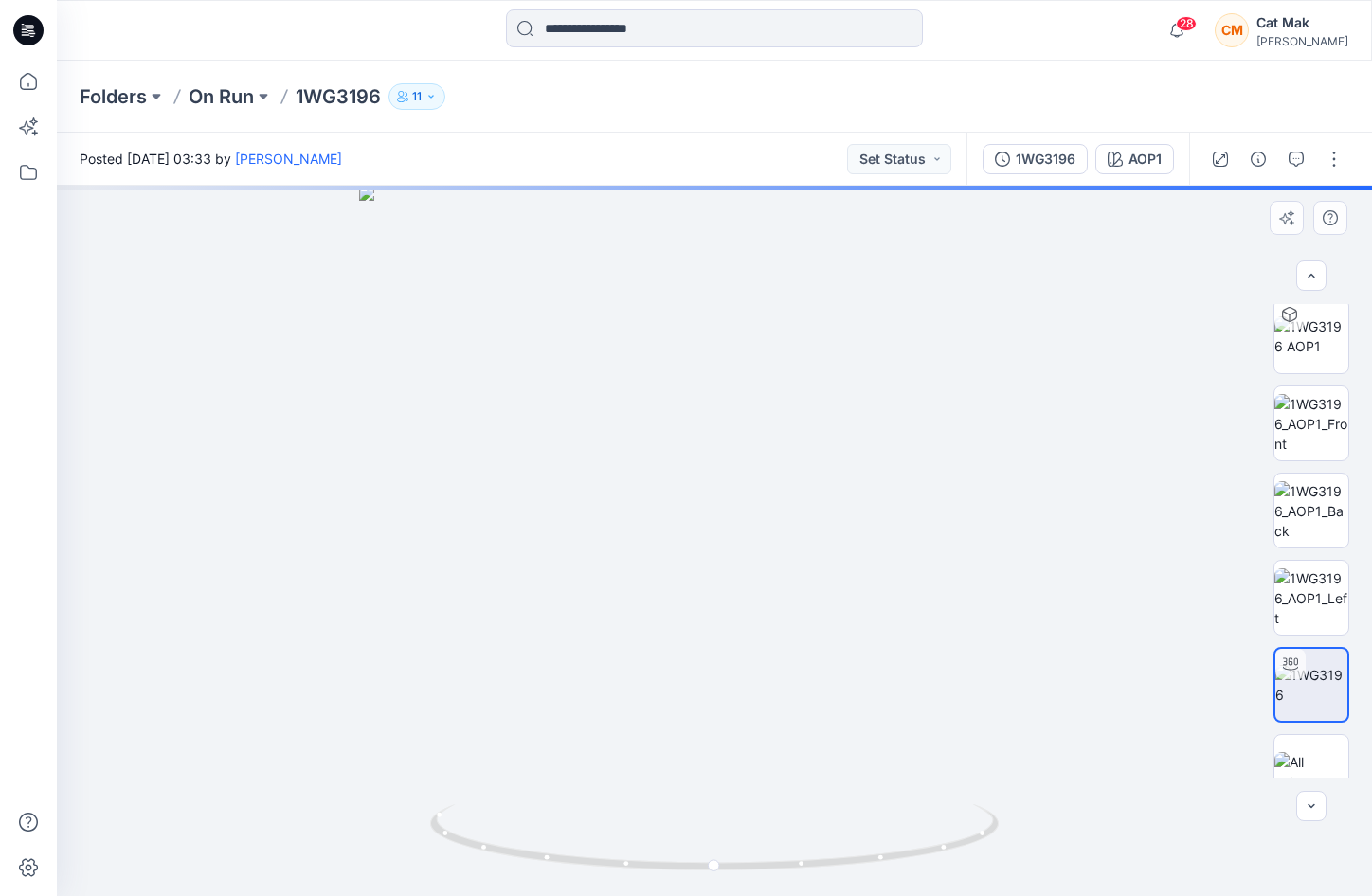
scroll to position [125, 0]
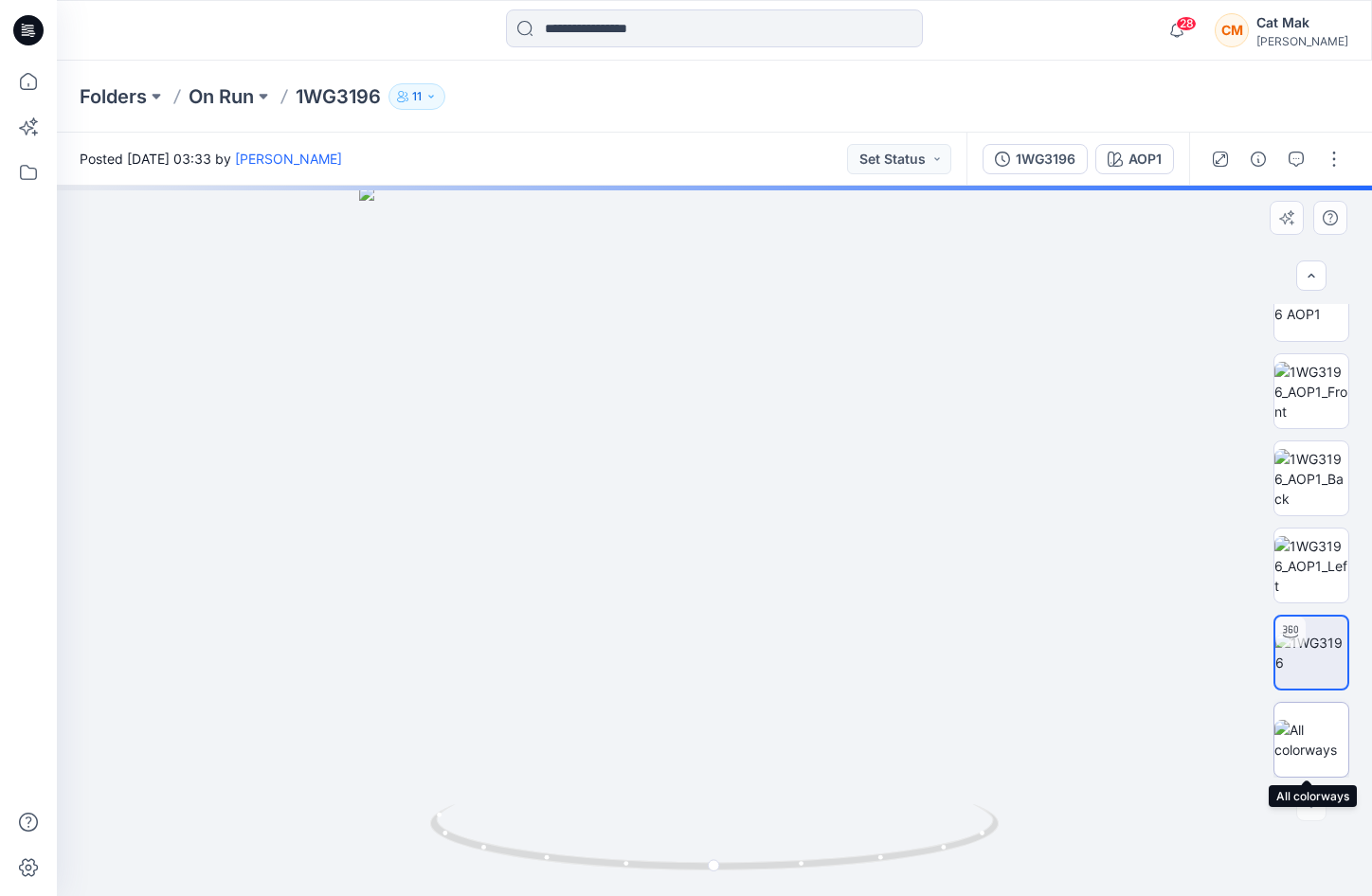
click at [1307, 741] on img at bounding box center [1311, 740] width 74 height 39
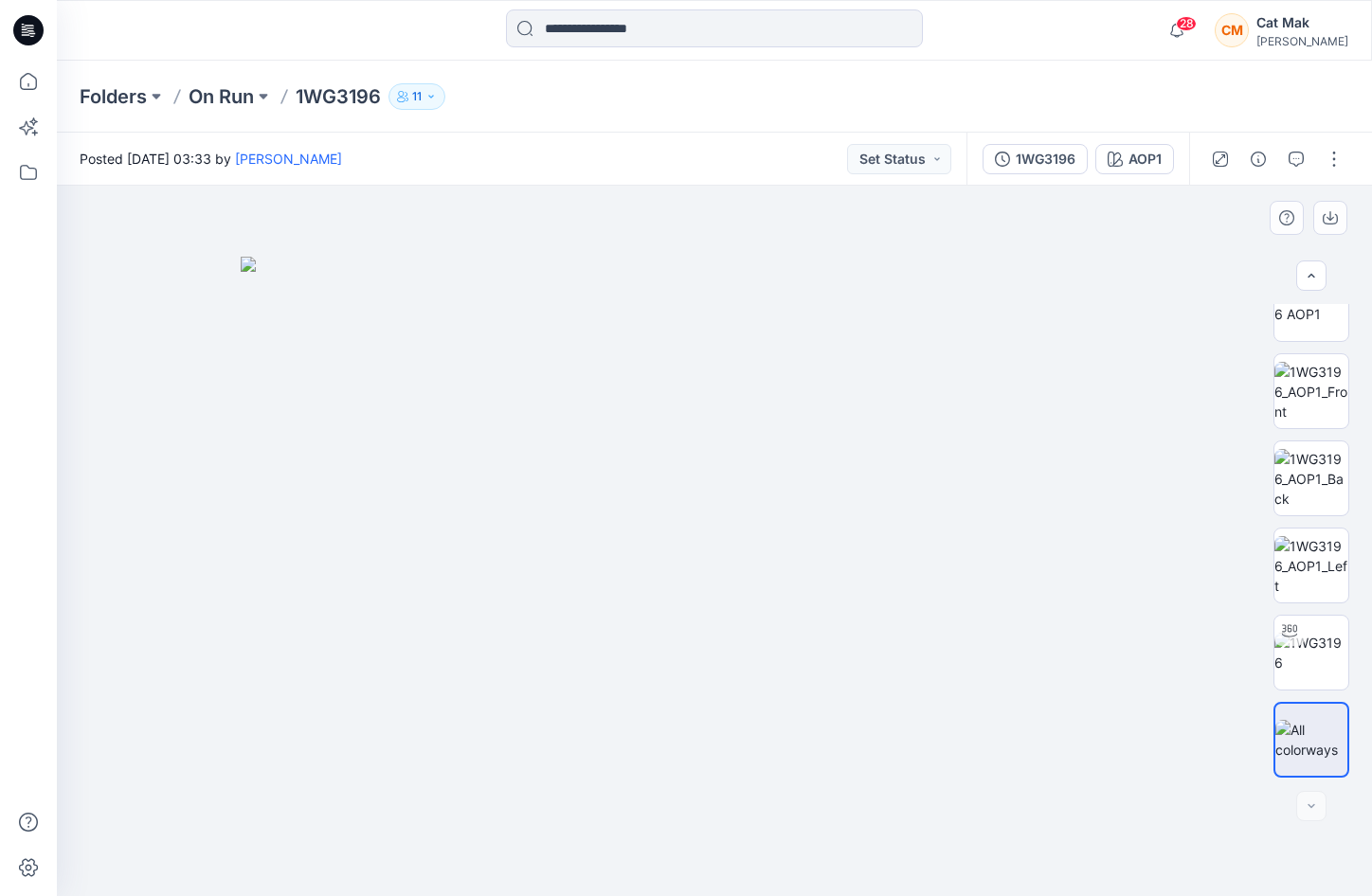
click at [859, 606] on img at bounding box center [715, 577] width 948 height 640
click at [1317, 802] on div at bounding box center [1312, 807] width 31 height 31
drag, startPoint x: 895, startPoint y: 634, endPoint x: 1030, endPoint y: 607, distance: 137.7
click at [1029, 607] on img at bounding box center [715, 577] width 948 height 640
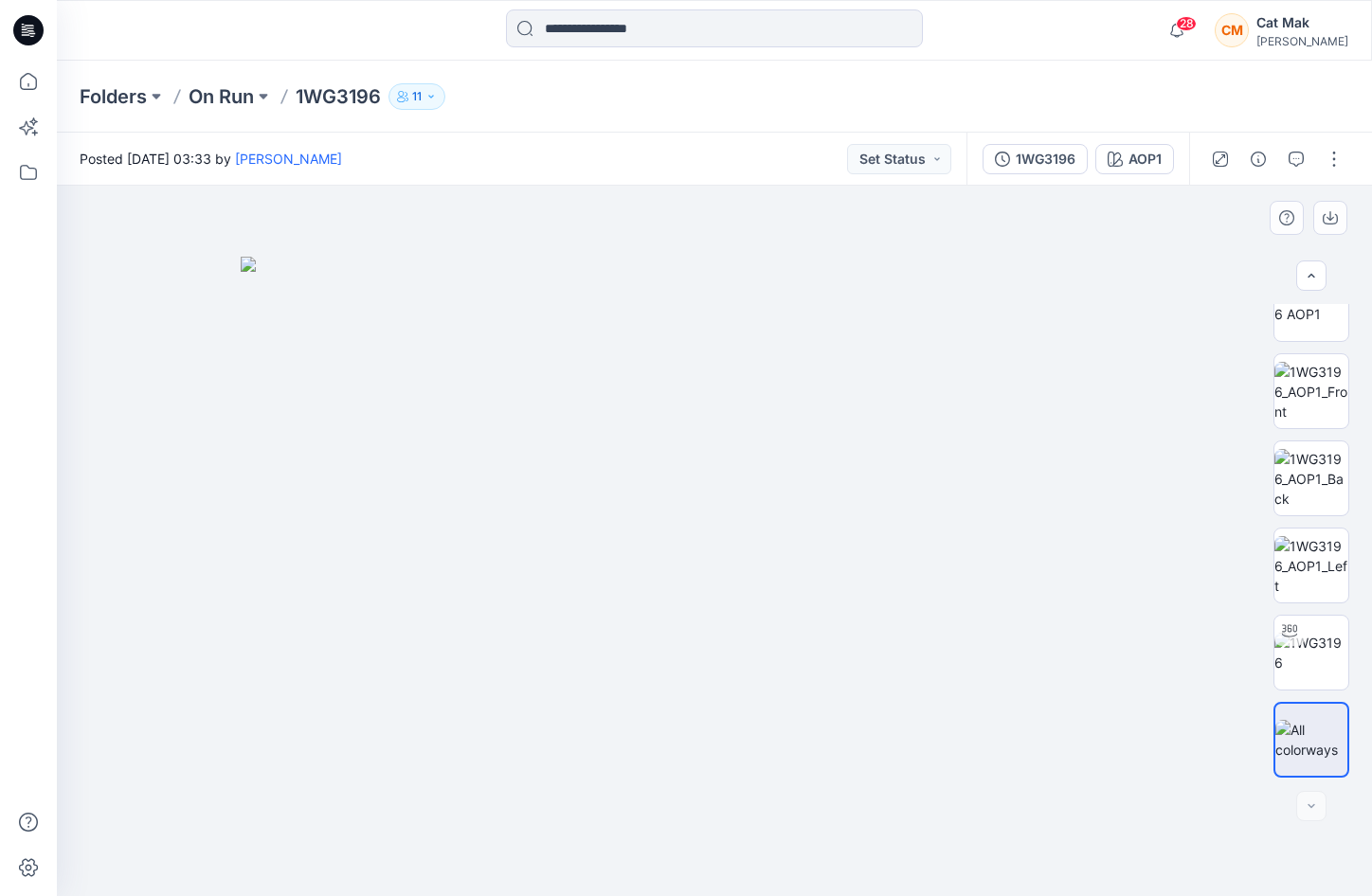
scroll to position [0, 0]
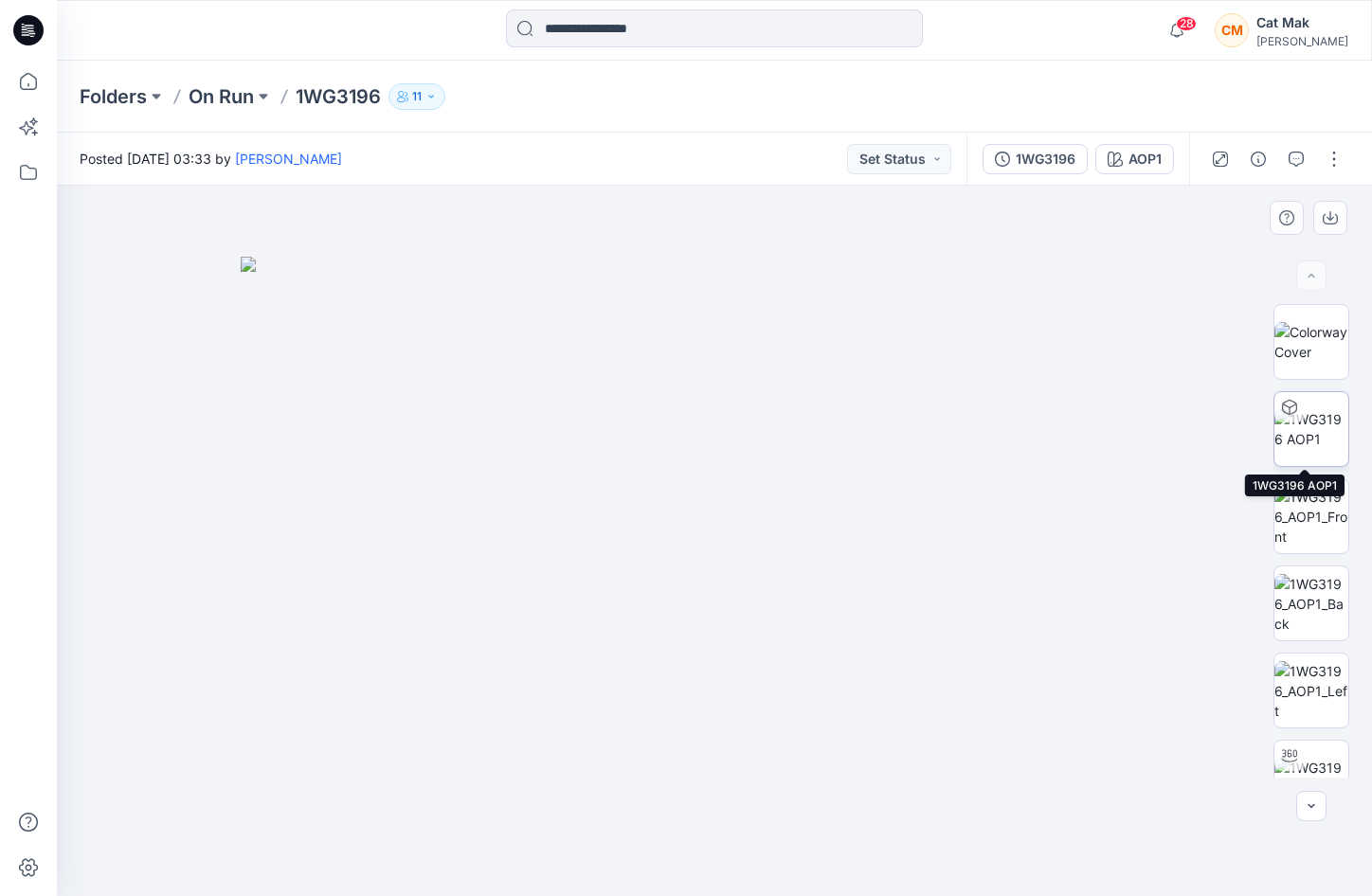
click at [1331, 440] on img at bounding box center [1311, 429] width 74 height 39
